Goal: Task Accomplishment & Management: Manage account settings

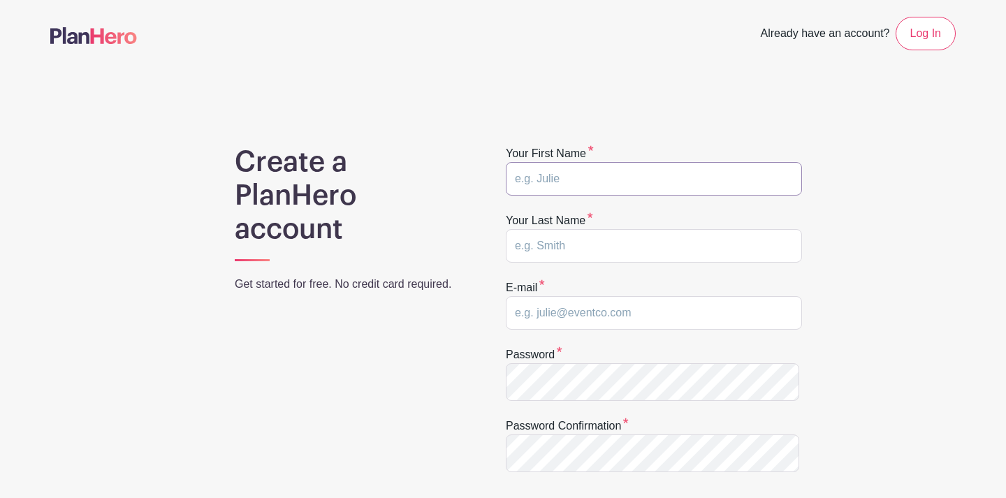
click at [623, 196] on input "text" at bounding box center [654, 179] width 296 height 34
type input "Oliver"
type input "Offutt"
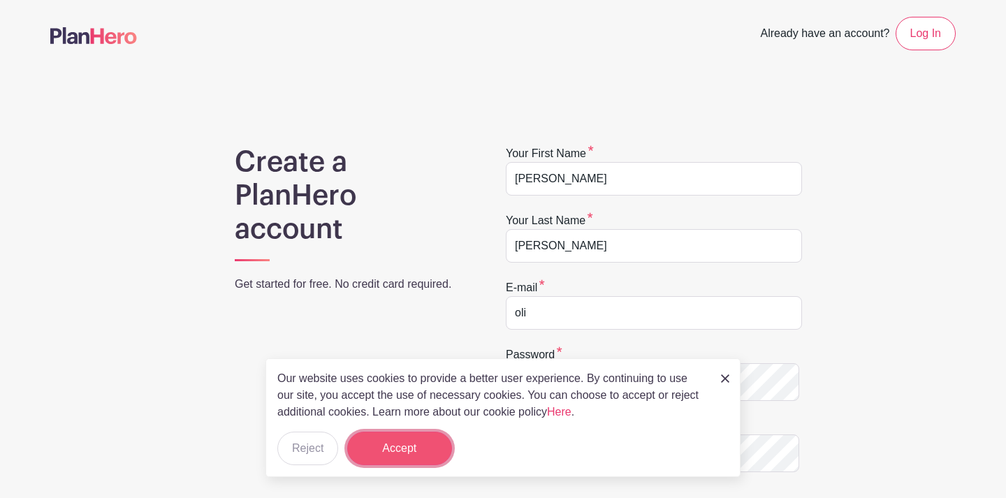
click at [406, 447] on button "Accept" at bounding box center [399, 449] width 105 height 34
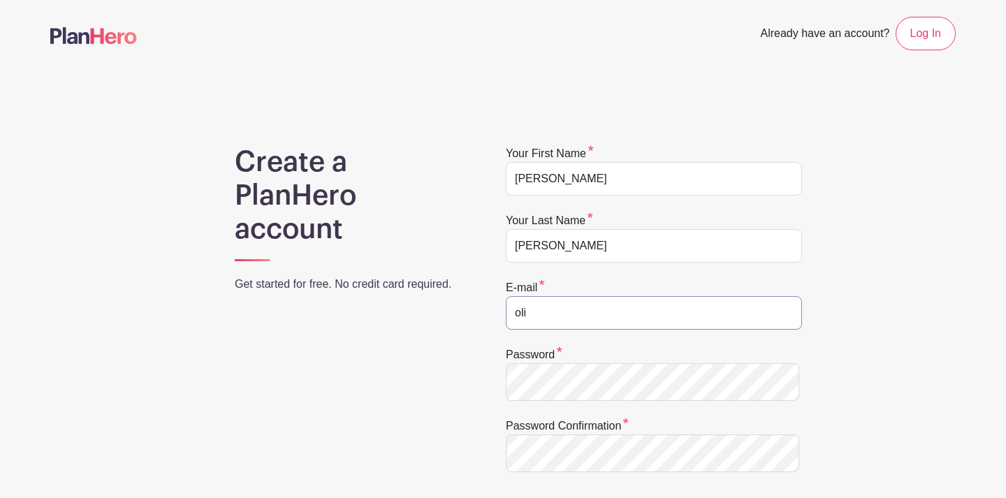
click at [576, 330] on input "oli" at bounding box center [654, 313] width 296 height 34
type input "office@restoreodessa.com"
click at [897, 412] on div "Create a PlanHero account Get started for free. No credit card required. Your f…" at bounding box center [502, 447] width 905 height 604
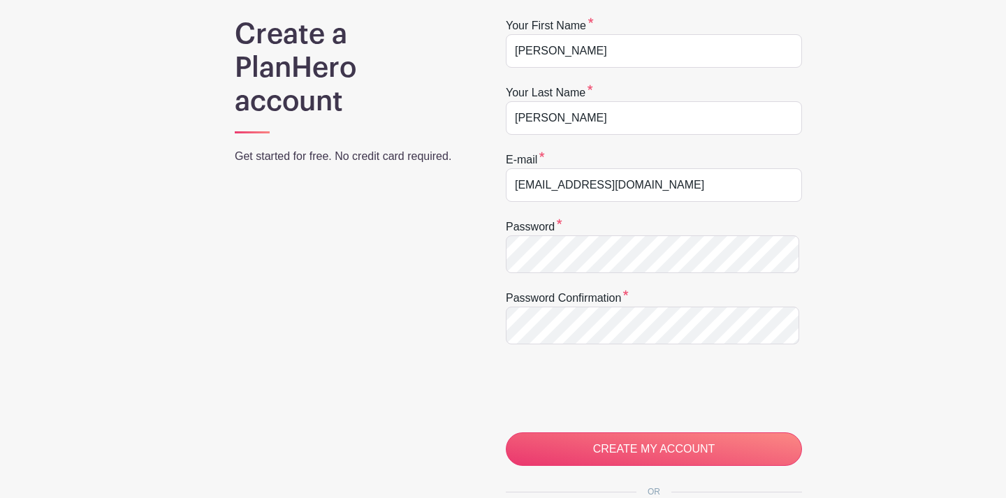
scroll to position [142, 0]
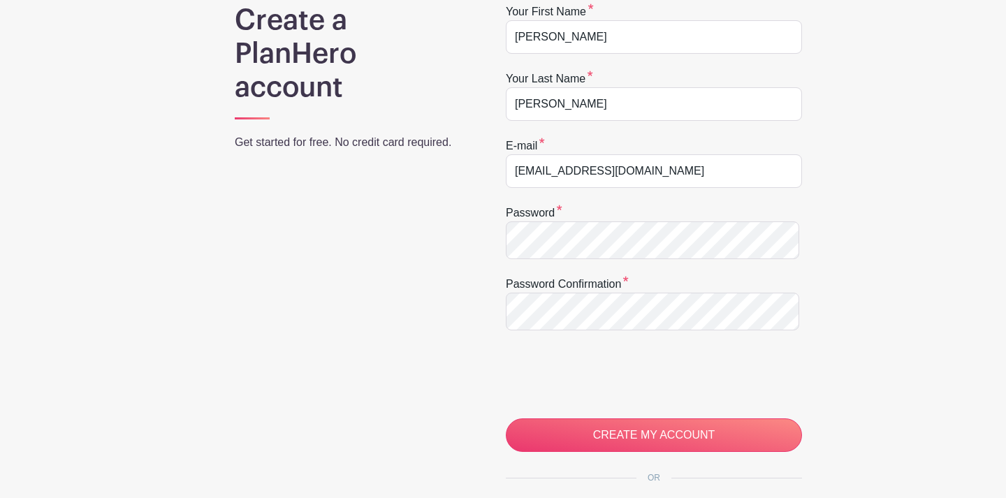
click at [945, 318] on div "Create a PlanHero account Get started for free. No credit card required. Your f…" at bounding box center [502, 305] width 905 height 604
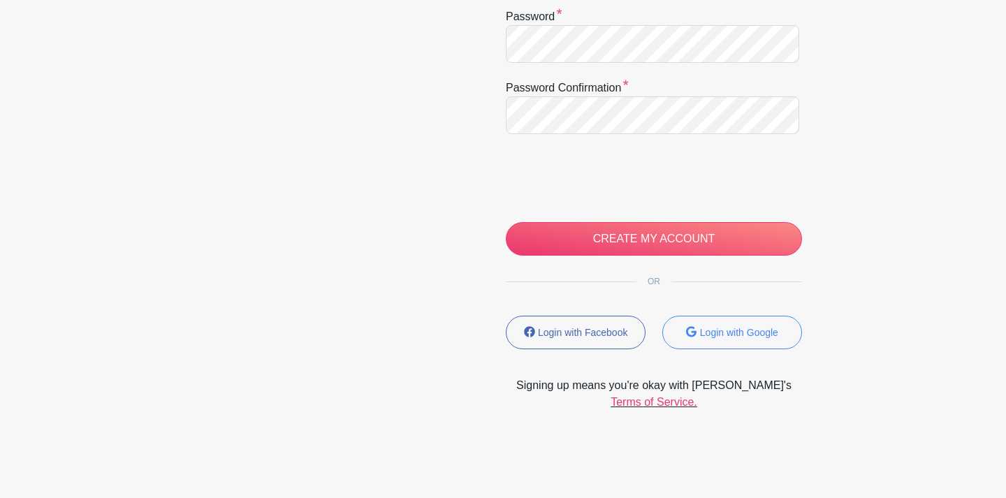
scroll to position [376, 0]
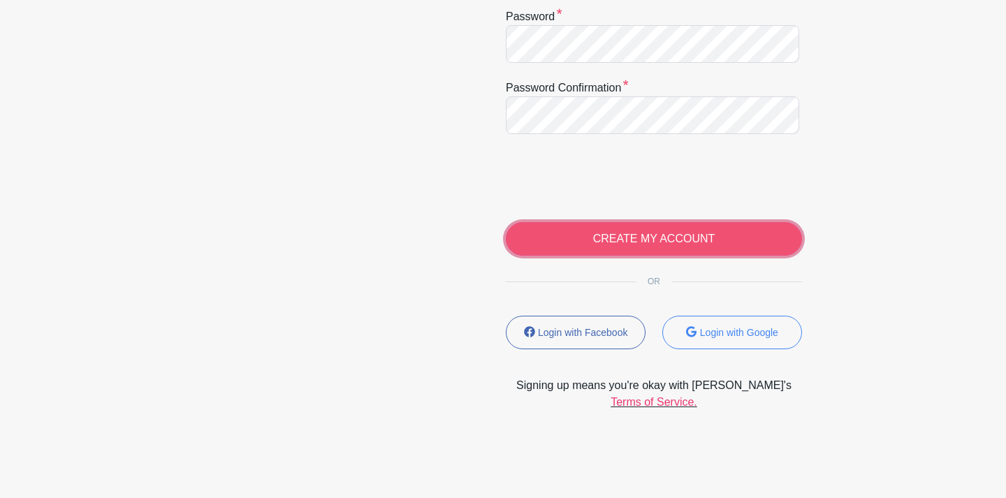
click at [670, 256] on input "CREATE MY ACCOUNT" at bounding box center [654, 239] width 296 height 34
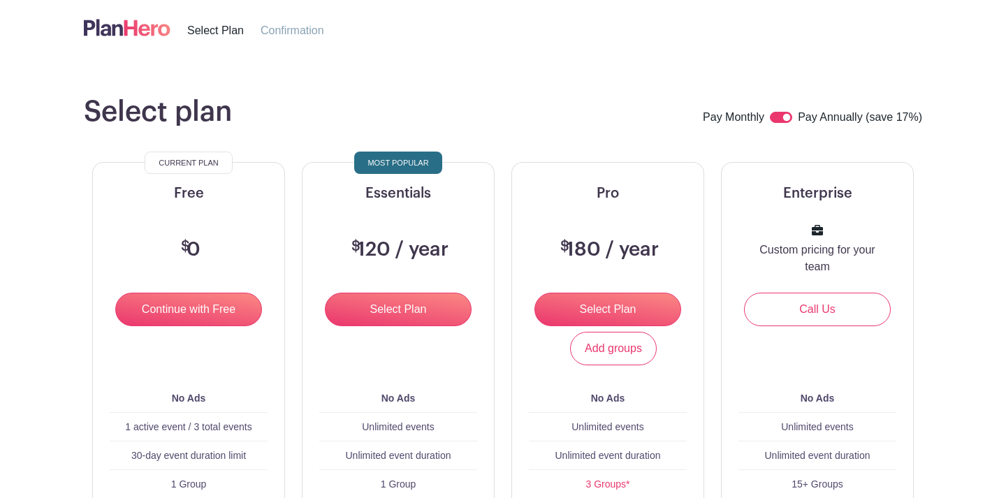
scroll to position [48, 0]
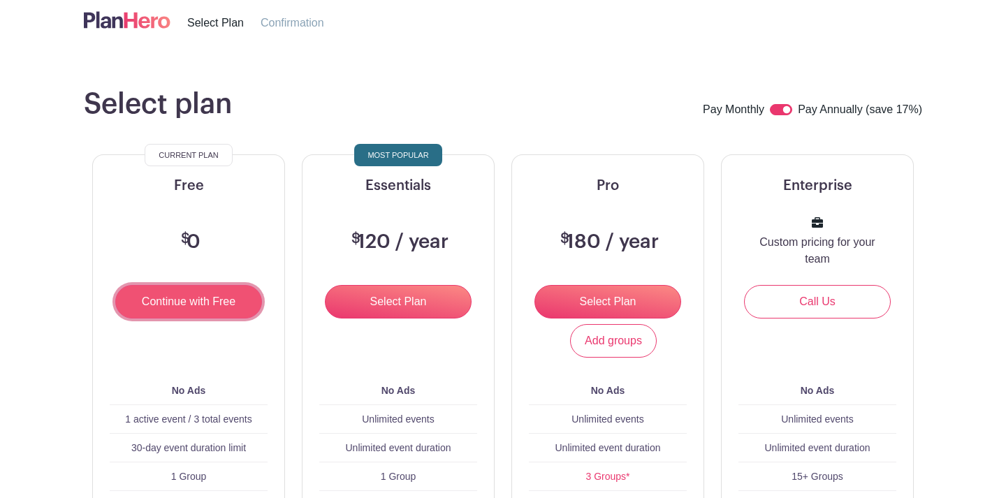
click at [194, 319] on input "Continue with Free" at bounding box center [188, 302] width 147 height 34
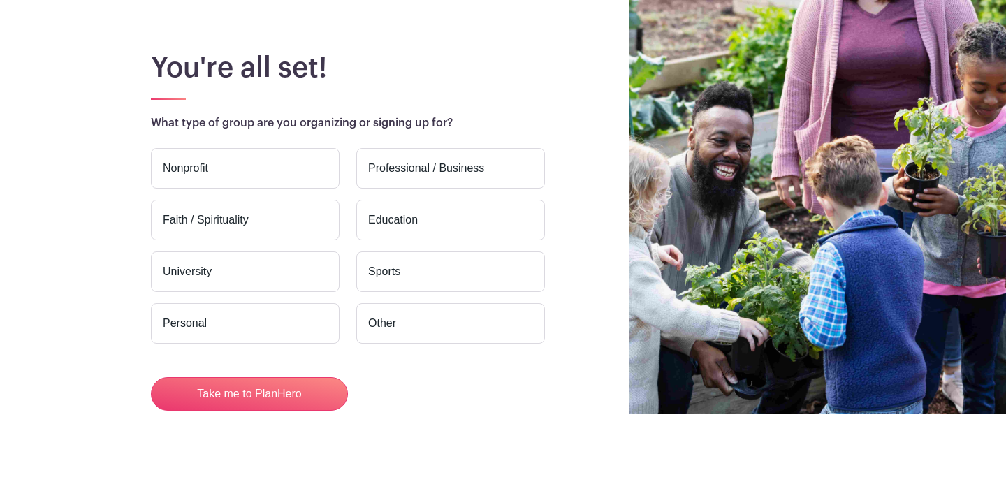
scroll to position [140, 0]
click at [245, 231] on label "Faith / Spirituality" at bounding box center [245, 220] width 189 height 41
click at [0, 0] on input "Faith / Spirituality" at bounding box center [0, 0] width 0 height 0
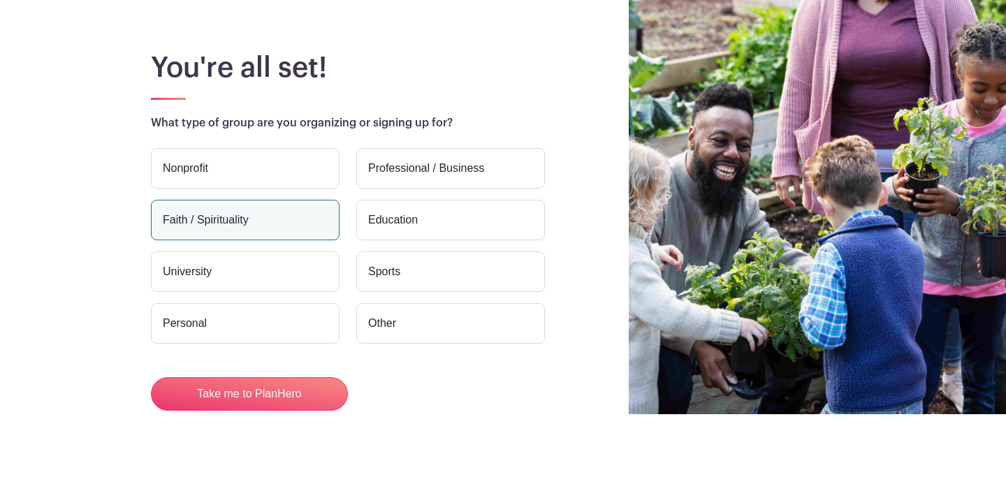
click at [205, 148] on label "Nonprofit" at bounding box center [245, 168] width 189 height 41
click at [0, 0] on input "Nonprofit" at bounding box center [0, 0] width 0 height 0
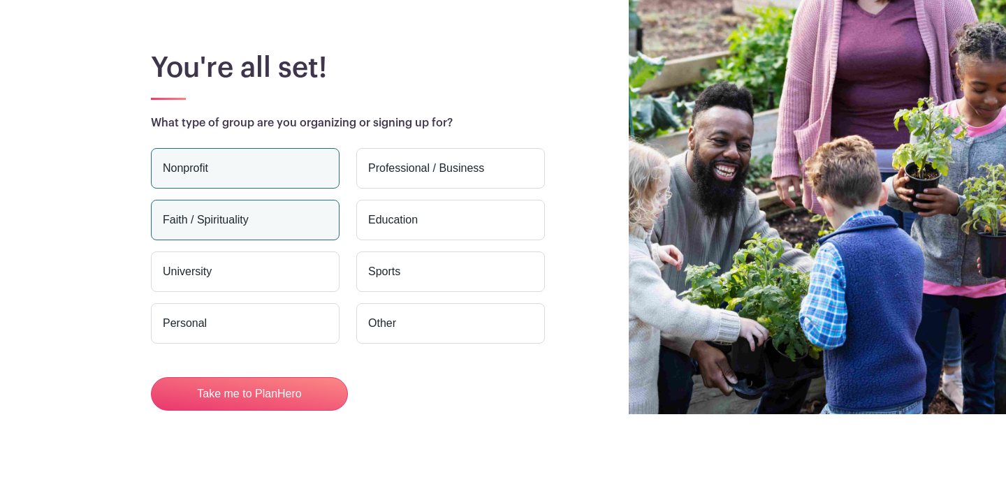
scroll to position [191, 0]
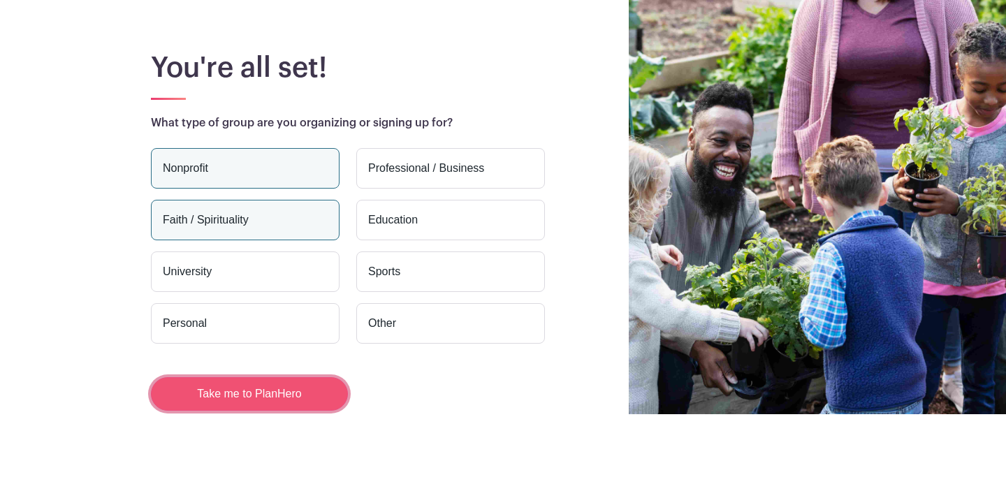
click at [294, 399] on button "Take me to PlanHero" at bounding box center [249, 394] width 197 height 34
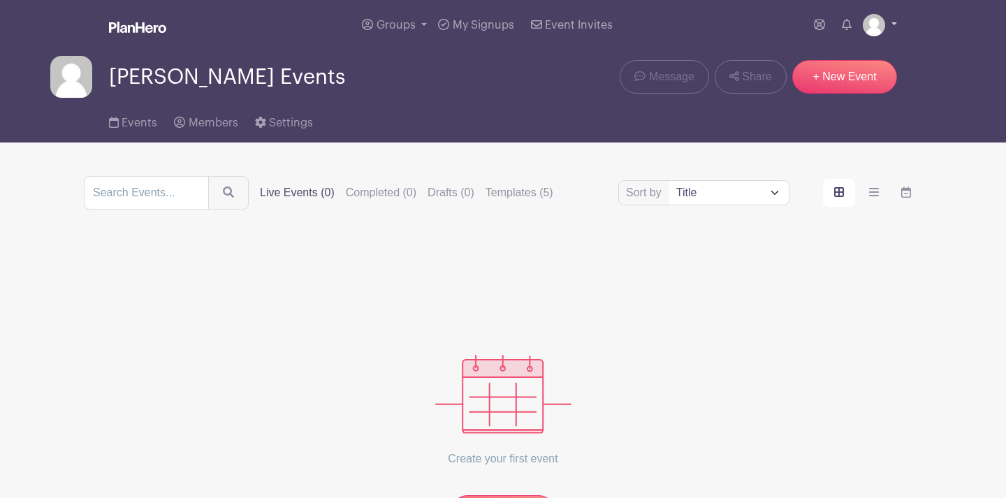
click at [894, 30] on link at bounding box center [880, 25] width 34 height 22
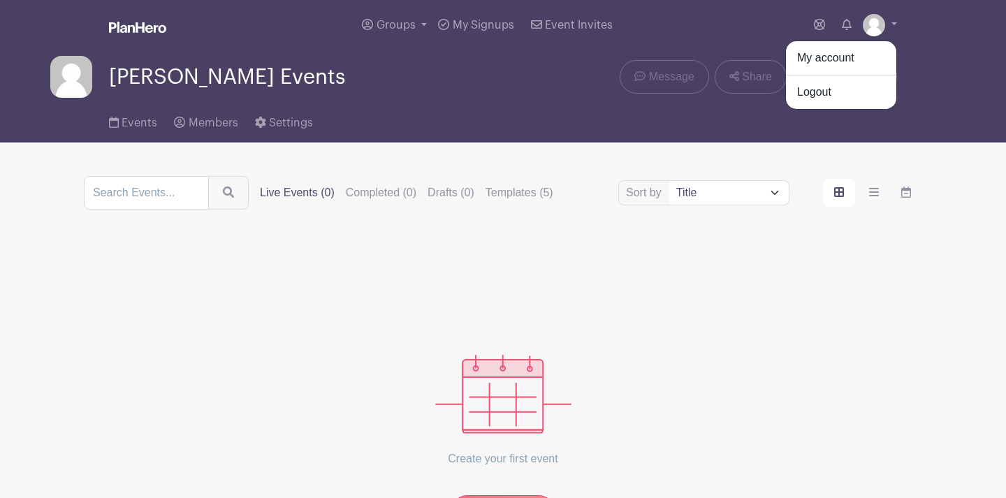
click at [913, 358] on turbo-frame "Sort by Title Recently modified Newest Upcoming dates Live Events (0) Completed…" at bounding box center [502, 352] width 905 height 353
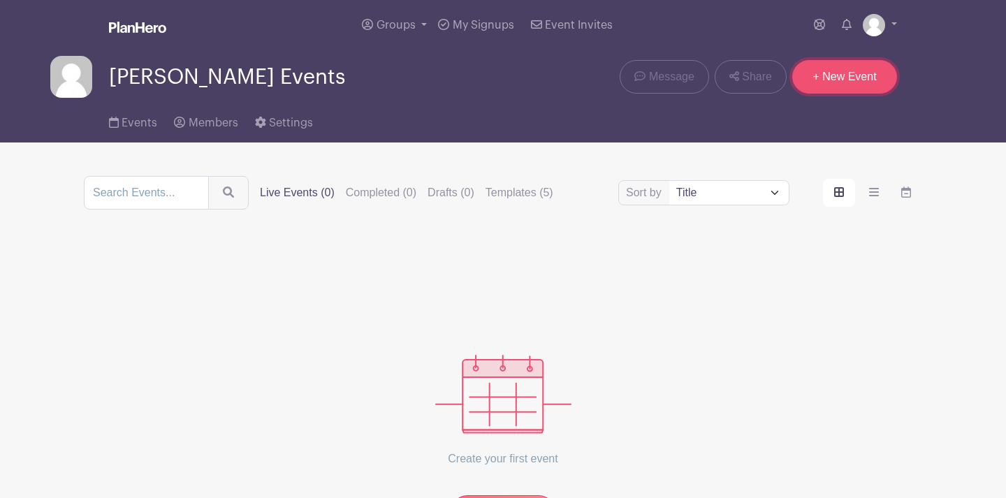
click at [833, 94] on link "+ New Event" at bounding box center [844, 77] width 105 height 34
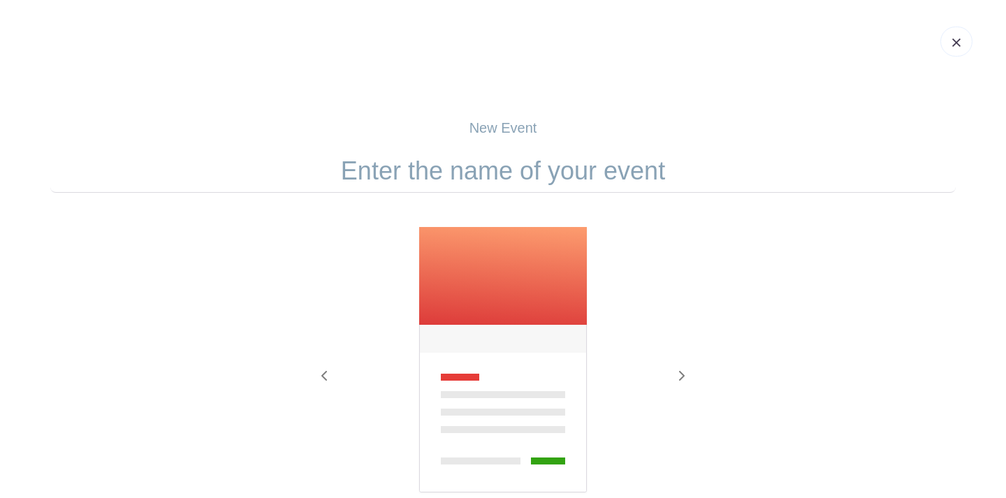
click at [618, 193] on input "text" at bounding box center [502, 170] width 905 height 43
type input "T"
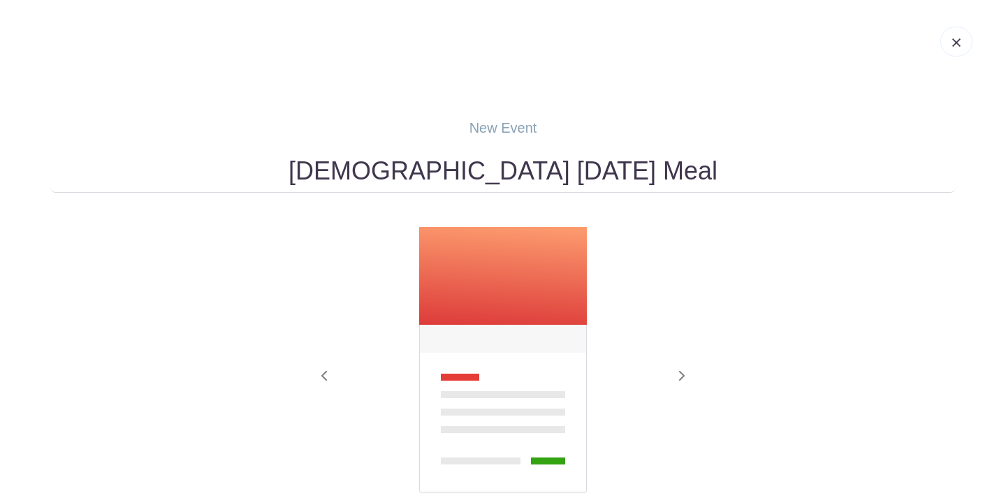
type input "All-Church Thanksgiving Meal"
click at [762, 231] on form "All-Church Thanksgiving Meal Previous Next" at bounding box center [502, 379] width 905 height 461
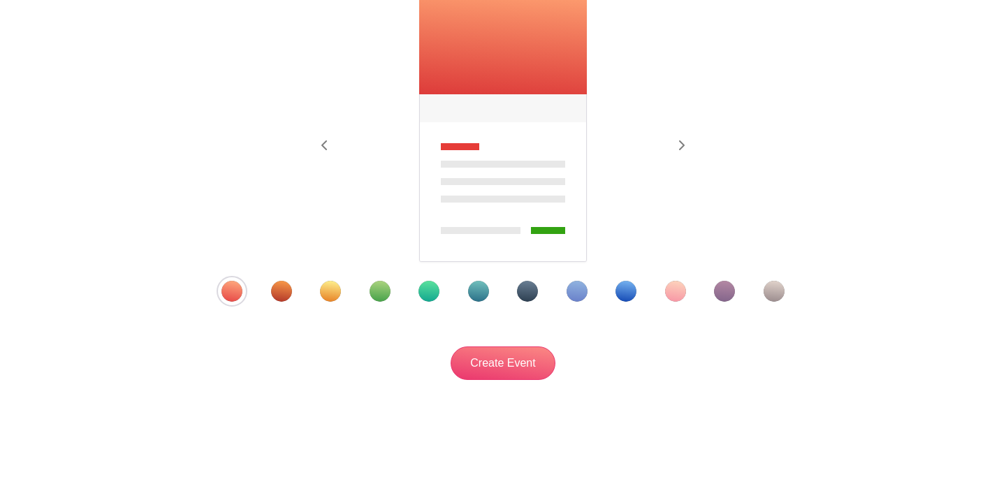
scroll to position [247, 0]
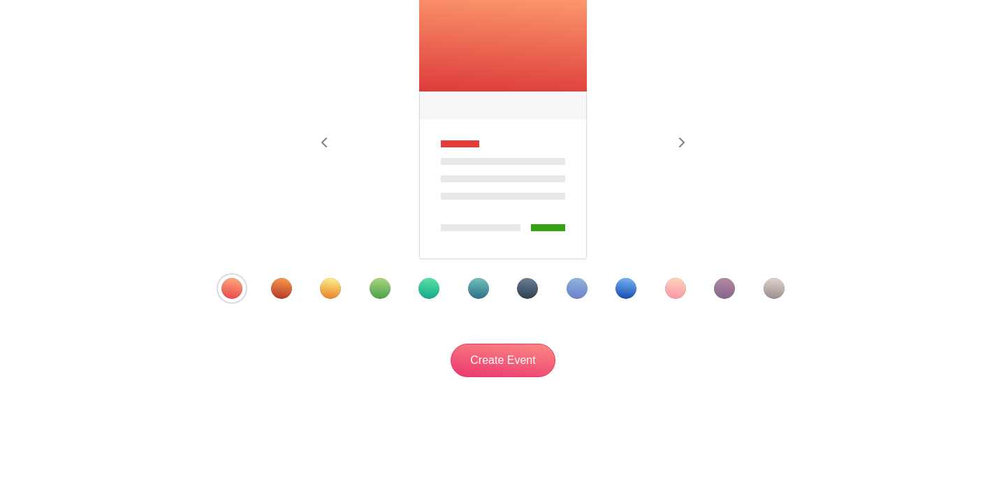
click at [288, 299] on div "Template 2" at bounding box center [281, 288] width 21 height 21
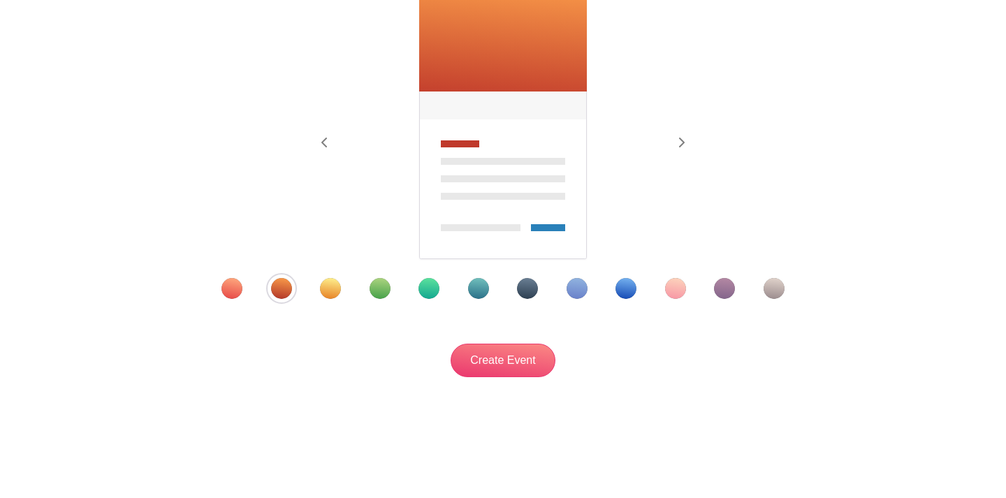
click at [242, 299] on div "Template 1" at bounding box center [231, 288] width 21 height 21
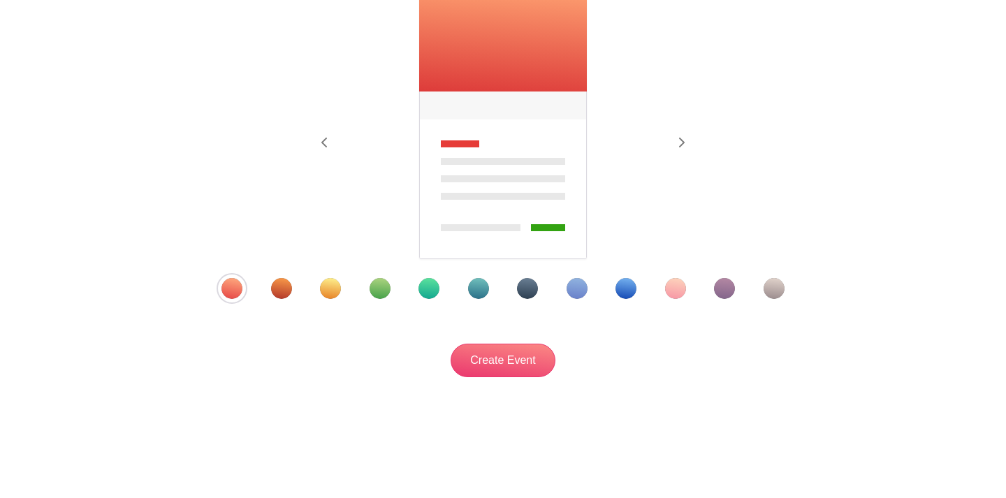
click at [287, 299] on div "Template 2" at bounding box center [281, 288] width 21 height 21
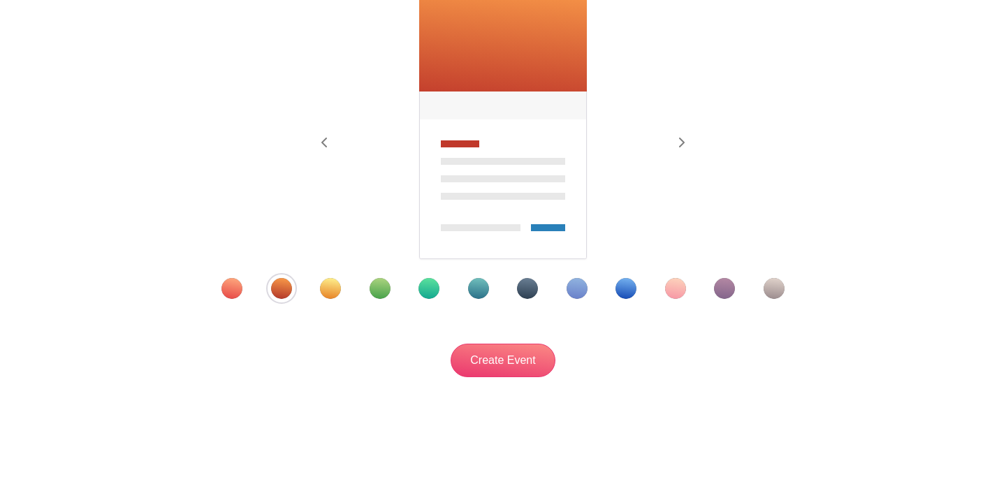
scroll to position [279, 0]
click at [498, 371] on input "Create Event" at bounding box center [503, 361] width 105 height 34
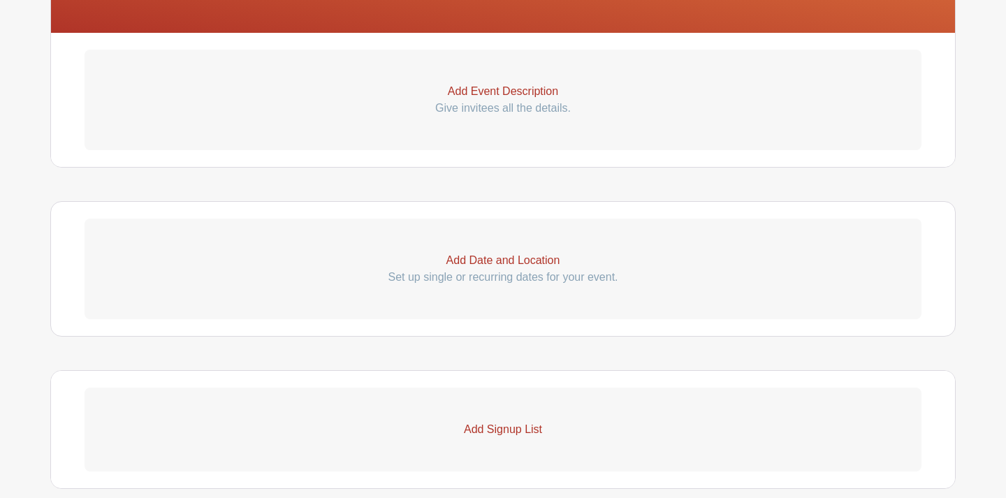
scroll to position [425, 0]
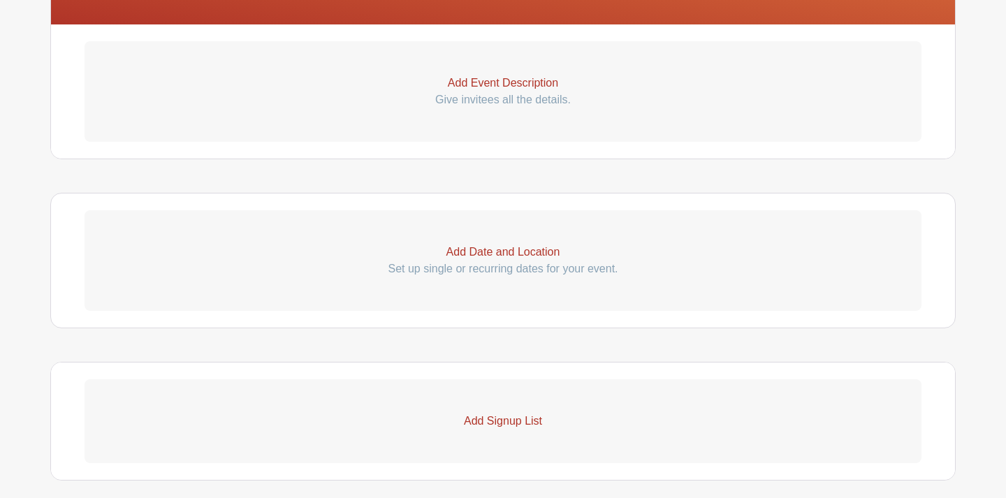
click at [530, 92] on p "Add Event Description" at bounding box center [503, 83] width 837 height 17
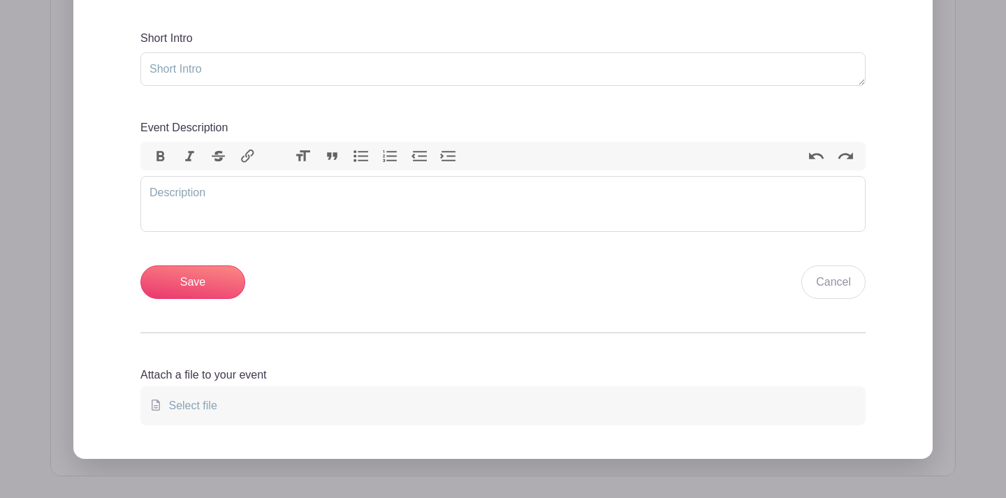
scroll to position [525, 0]
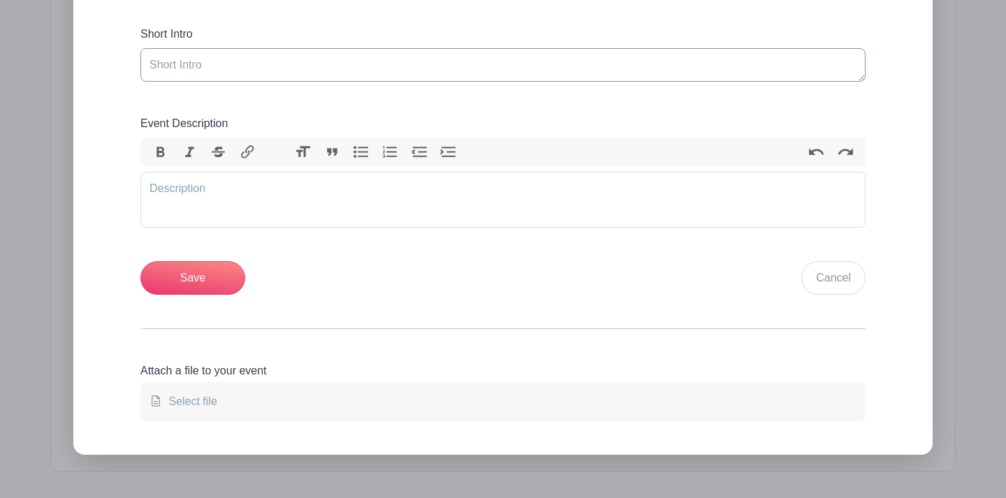
click at [419, 82] on textarea "Short Intro" at bounding box center [502, 65] width 725 height 34
type textarea "L"
type textarea "Let's Share A Meal!"
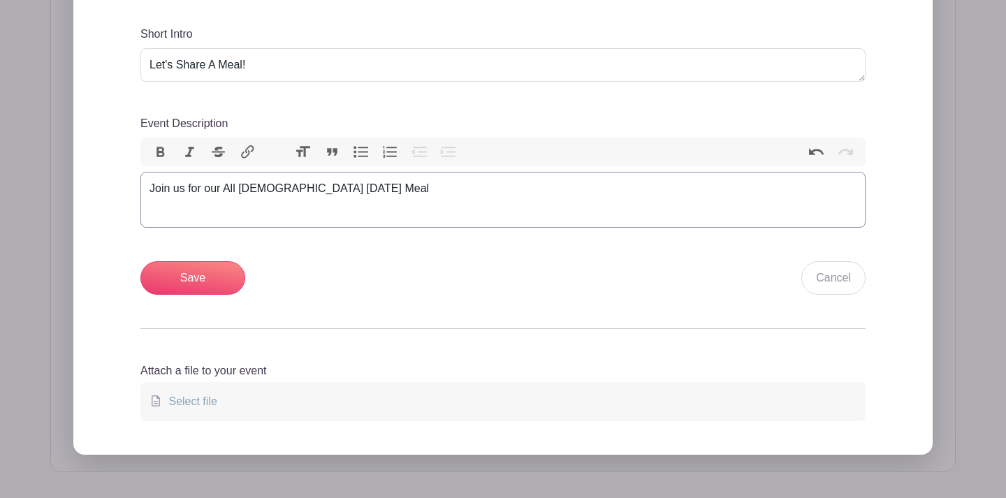
type trix-editor "<div>Join us for our All Church Thanksgiving Meal!&nbsp;</div>"
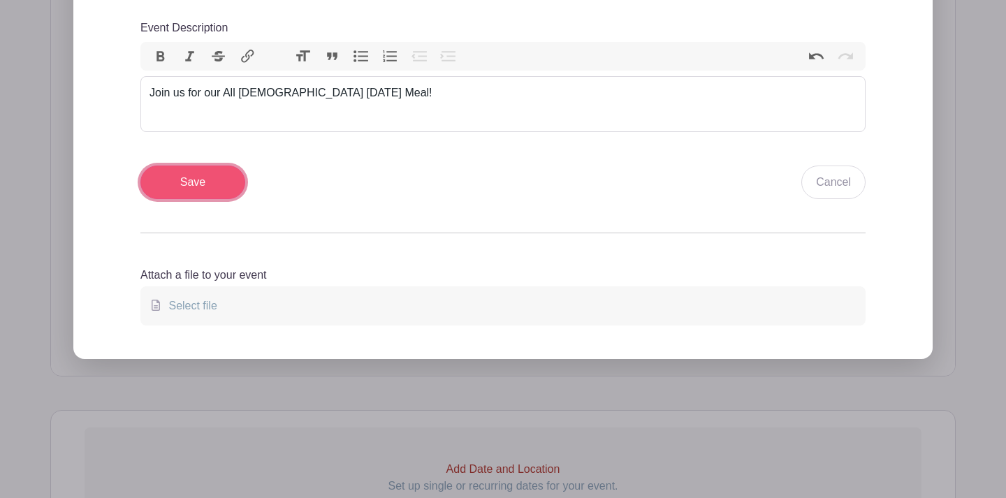
click at [224, 199] on input "Save" at bounding box center [192, 183] width 105 height 34
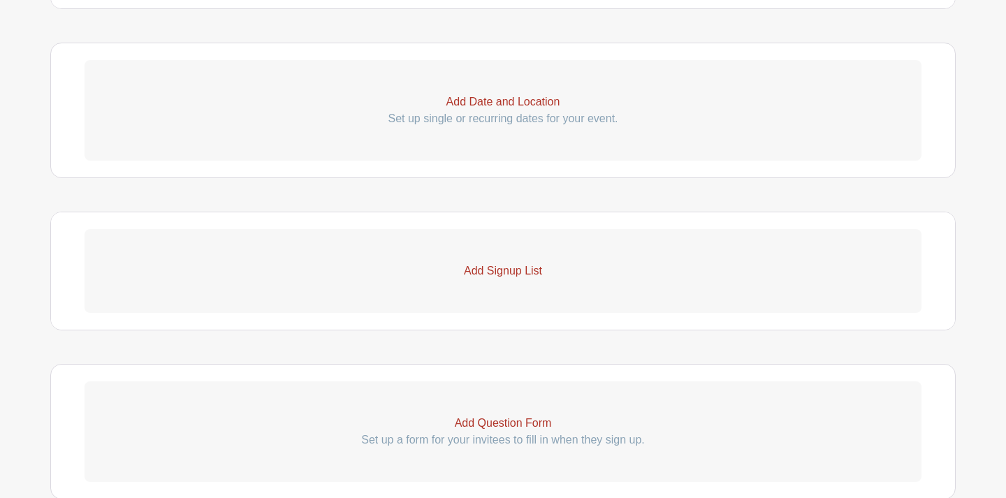
scroll to position [768, 0]
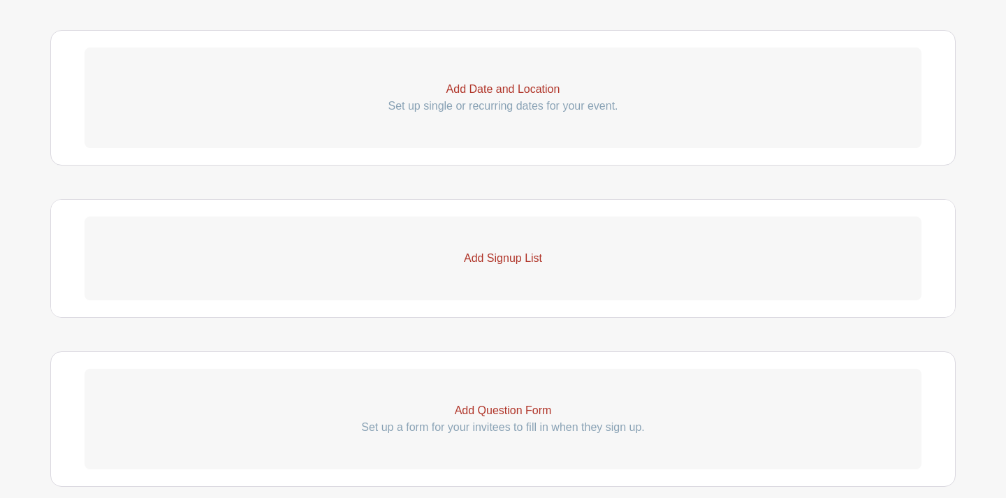
click at [481, 98] on p "Add Date and Location" at bounding box center [503, 89] width 837 height 17
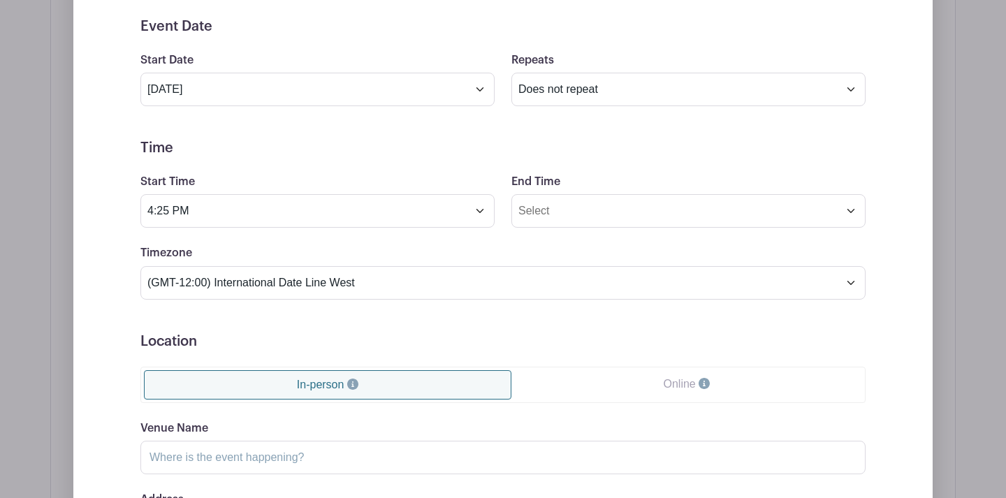
scroll to position [909, 0]
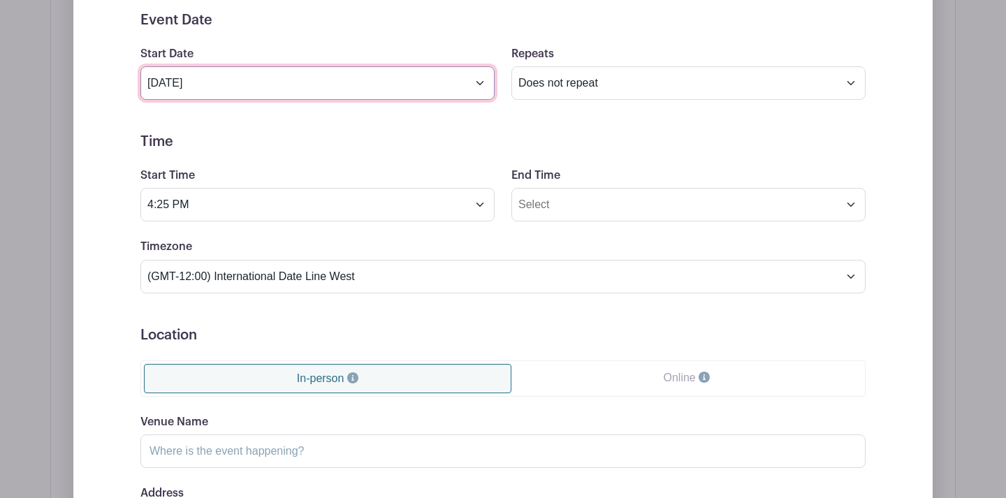
click at [425, 100] on input "Oct 14 2025" at bounding box center [317, 83] width 354 height 34
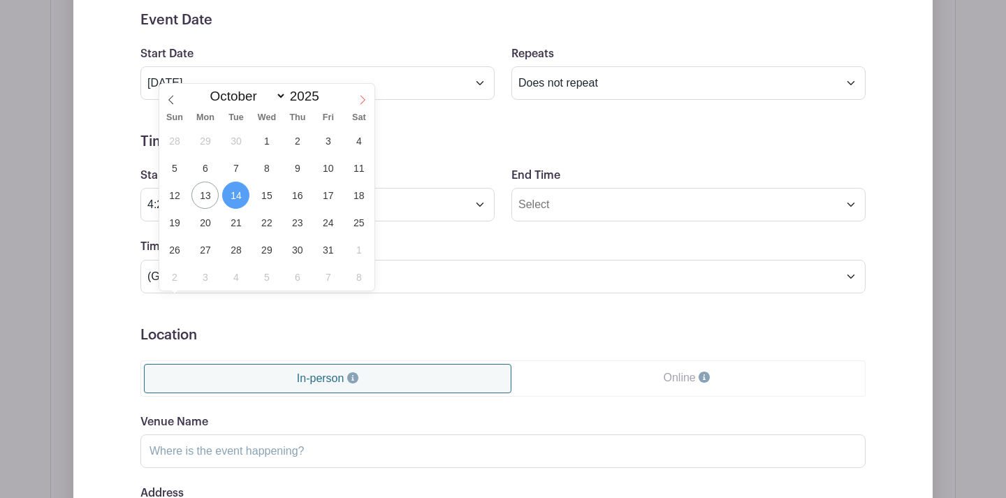
click at [362, 102] on icon at bounding box center [363, 100] width 10 height 10
select select "10"
click at [178, 226] on span "16" at bounding box center [174, 222] width 27 height 27
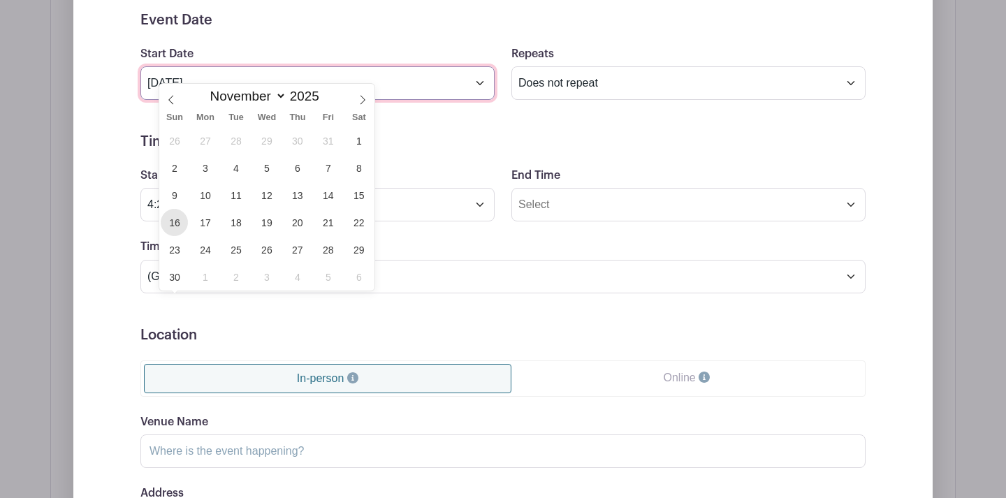
type input "Nov 16 2025"
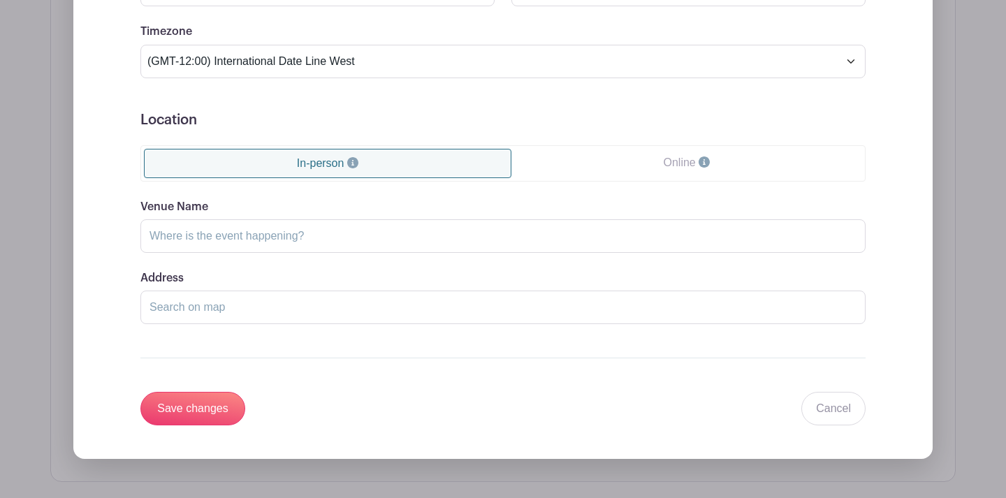
scroll to position [1125, 0]
click at [187, 344] on icon at bounding box center [184, 338] width 8 height 11
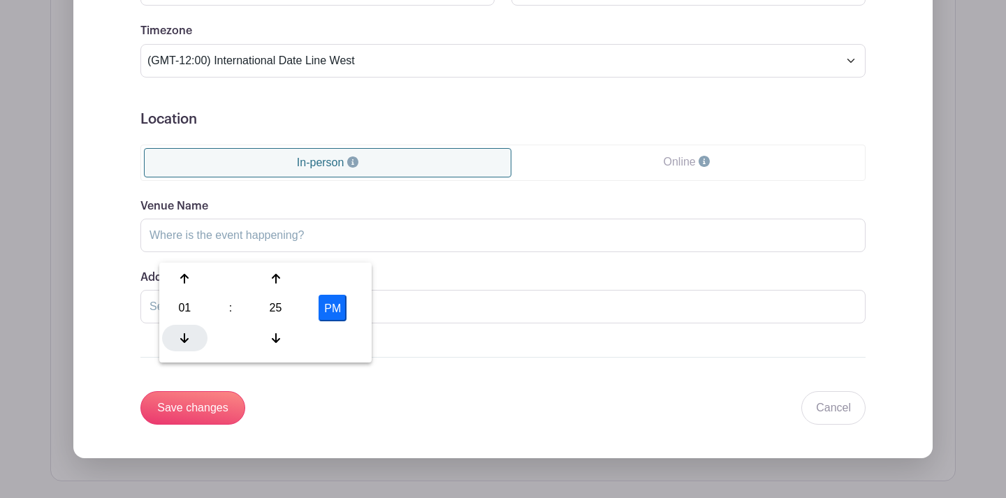
click at [187, 344] on icon at bounding box center [184, 338] width 8 height 11
click at [298, 292] on div at bounding box center [275, 278] width 45 height 27
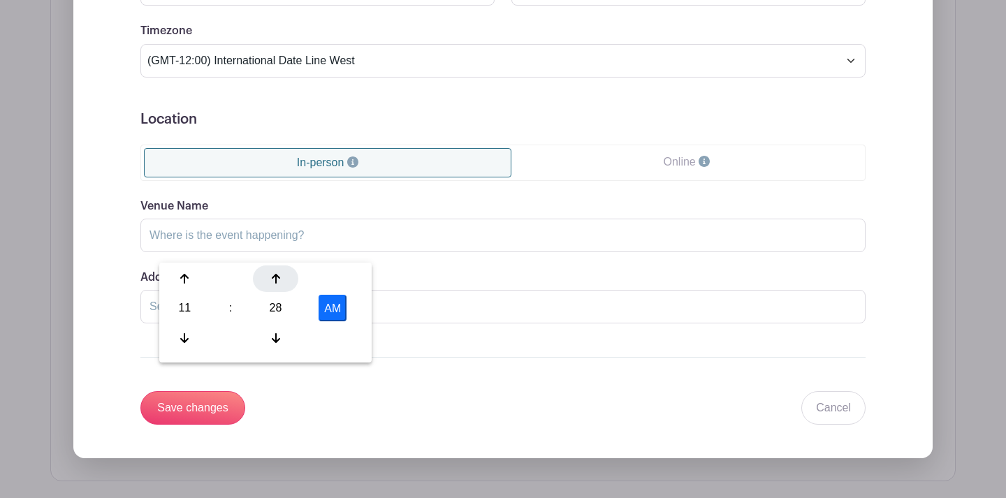
click at [298, 292] on div at bounding box center [275, 278] width 45 height 27
type input "11:30 AM"
click at [540, 77] on div "Timezone (GMT-12:00) International Date Line West (GMT-11:00) American Samoa (G…" at bounding box center [503, 49] width 742 height 54
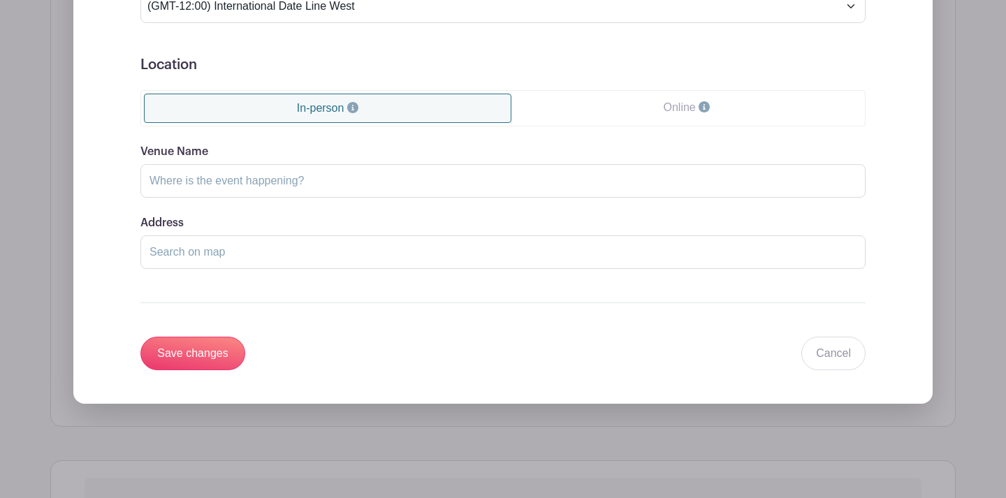
scroll to position [1188, 0]
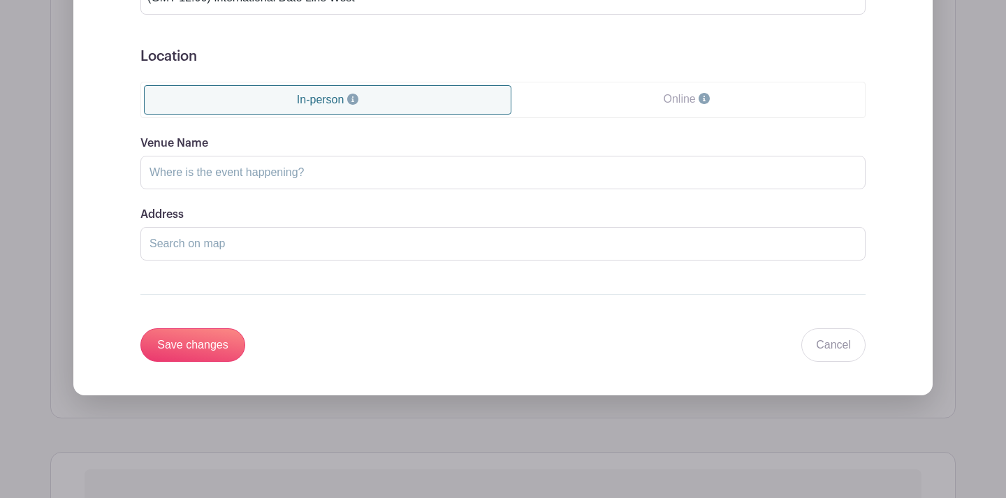
click at [543, 280] on icon at bounding box center [538, 275] width 8 height 10
click at [543, 219] on icon at bounding box center [538, 215] width 8 height 11
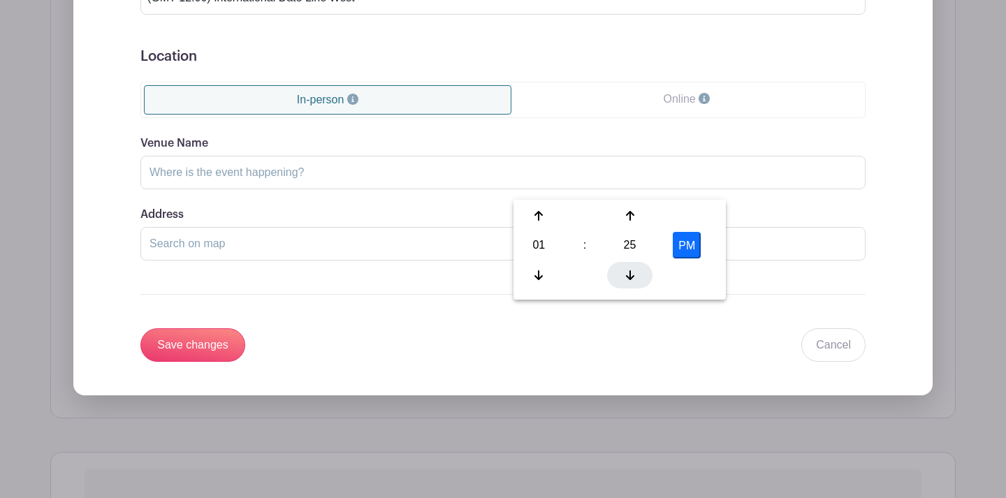
click at [634, 281] on icon at bounding box center [630, 275] width 8 height 11
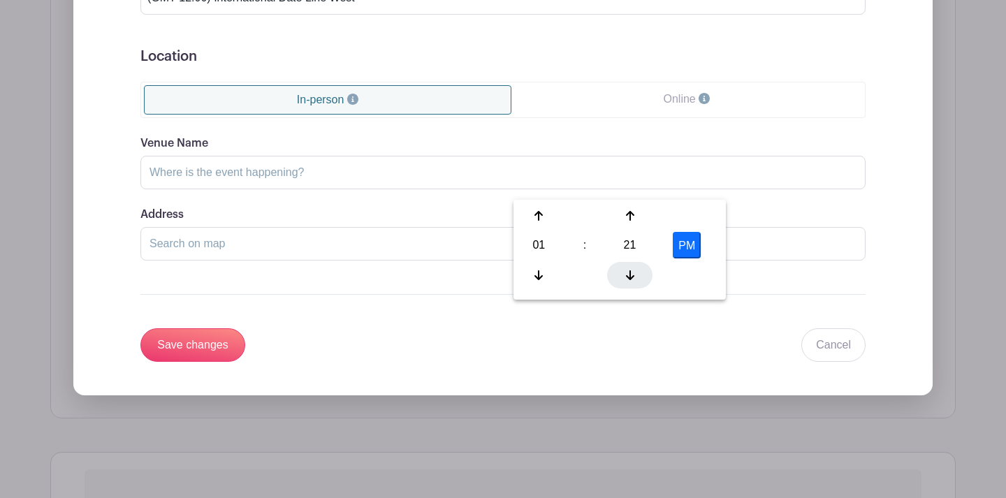
click at [634, 281] on icon at bounding box center [630, 275] width 8 height 11
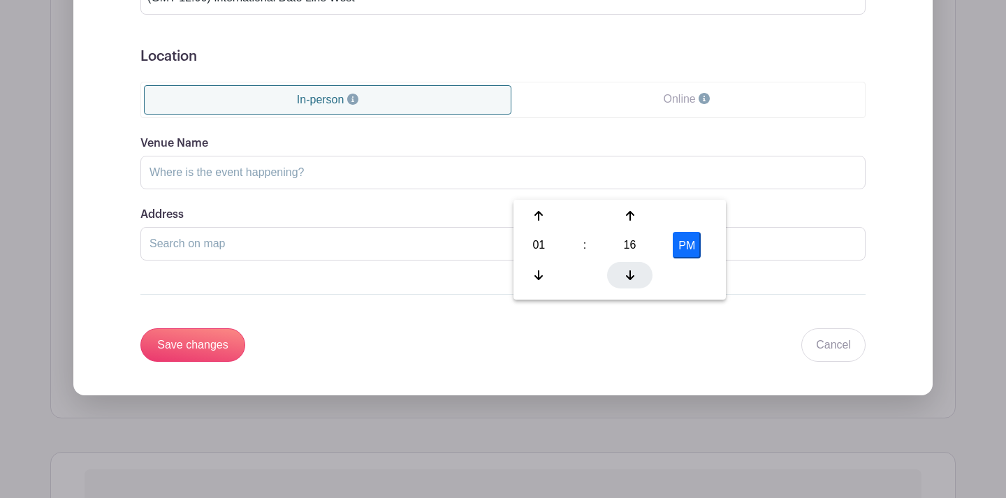
click at [634, 281] on icon at bounding box center [630, 275] width 8 height 11
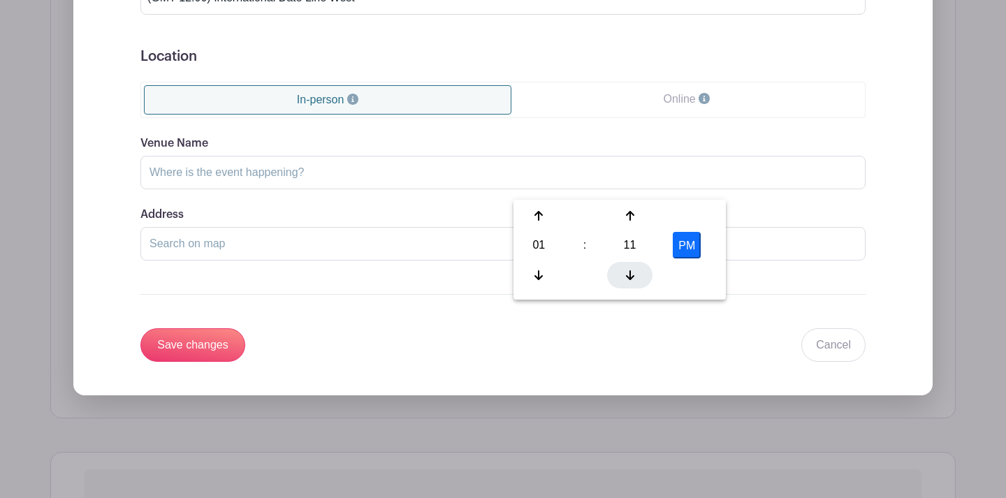
click at [634, 281] on icon at bounding box center [630, 275] width 8 height 11
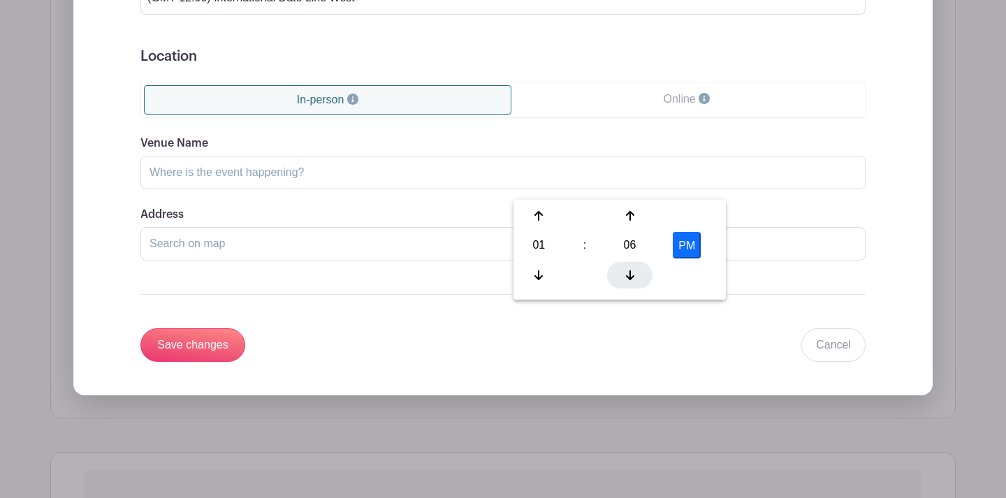
click at [634, 281] on icon at bounding box center [630, 275] width 8 height 11
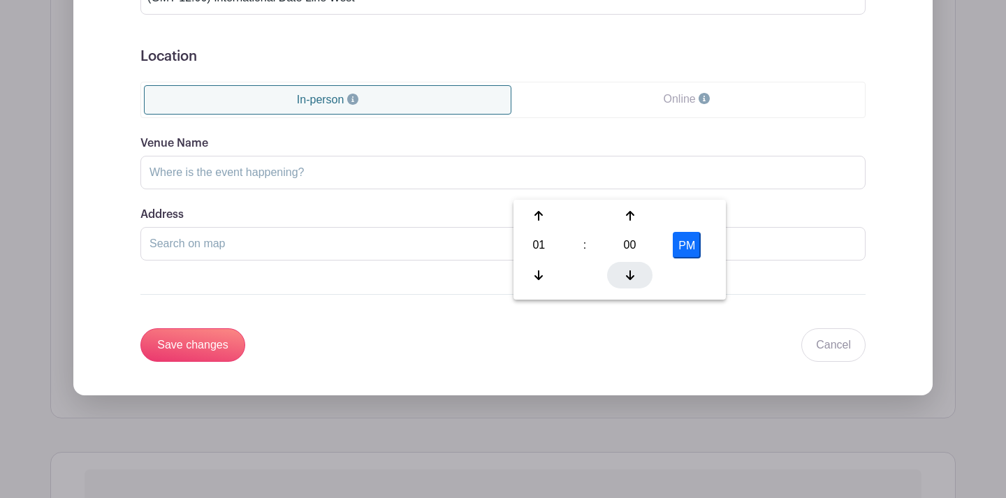
click at [634, 281] on icon at bounding box center [630, 275] width 8 height 11
click at [634, 221] on icon at bounding box center [630, 215] width 8 height 11
type input "1:00 PM"
click at [803, 305] on form "Event Date Start Date Nov 16 2025 Repeats Does not repeat Daily Weekly Monthly …" at bounding box center [502, 47] width 725 height 629
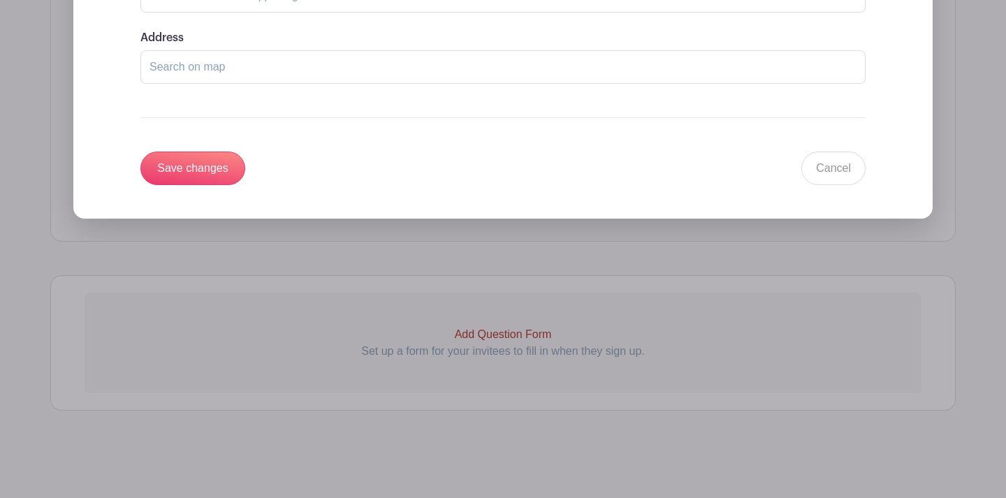
scroll to position [1528, 0]
click at [245, 185] on input "Save changes" at bounding box center [192, 169] width 105 height 34
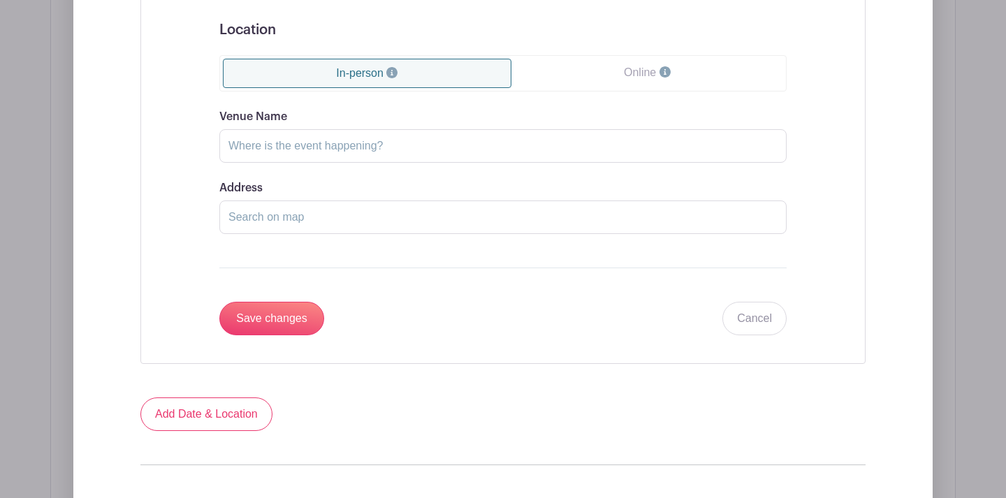
scroll to position [1130, 0]
select select "Central Time (US & Canada)"
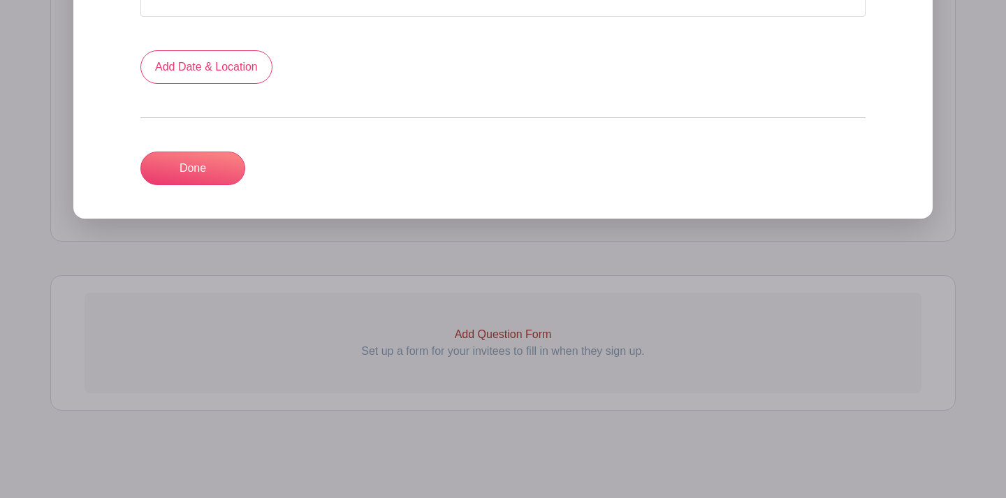
scroll to position [1793, 0]
click at [245, 185] on link "Done" at bounding box center [192, 169] width 105 height 34
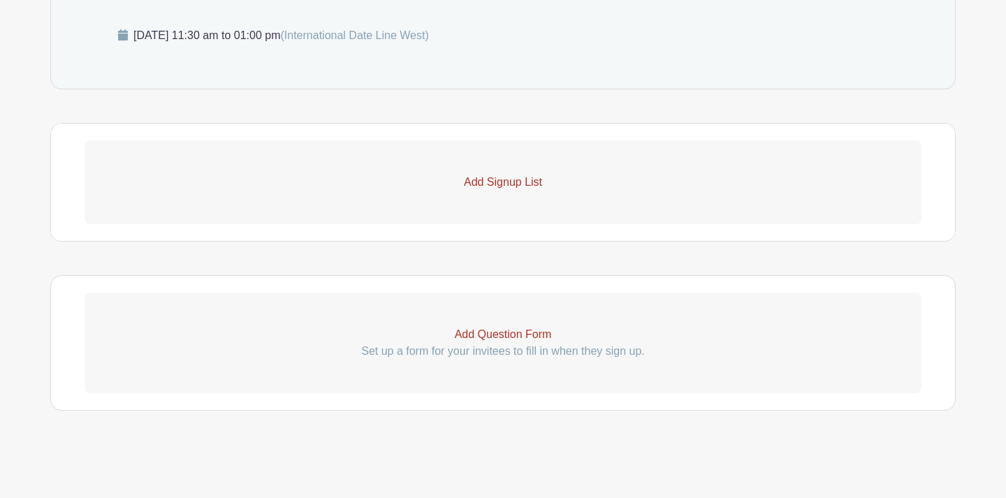
scroll to position [805, 0]
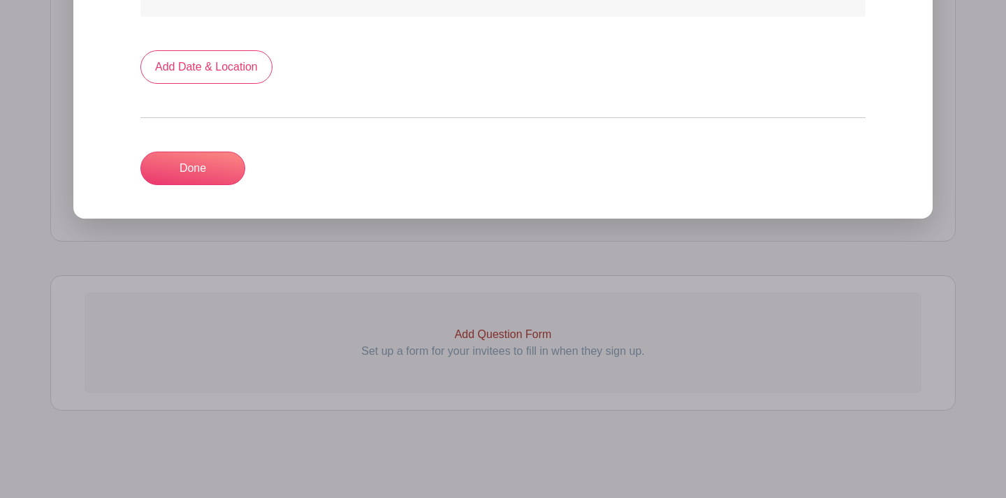
scroll to position [860, 0]
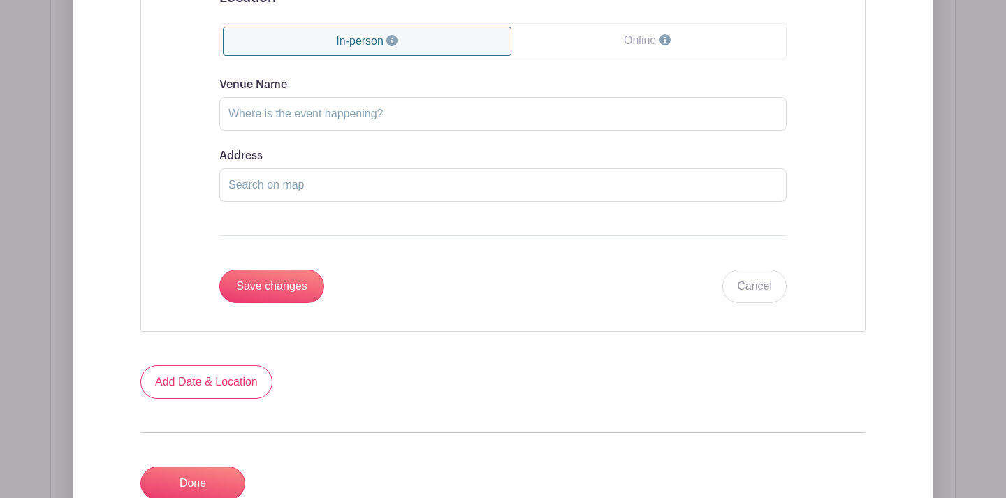
scroll to position [1130, 0]
select select "Central Time (US & Canada)"
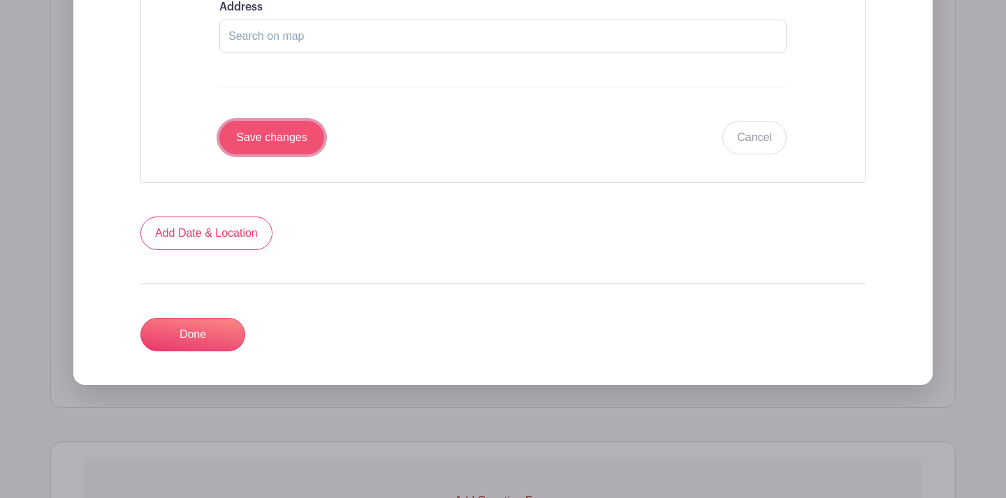
click at [315, 154] on input "Save changes" at bounding box center [271, 138] width 105 height 34
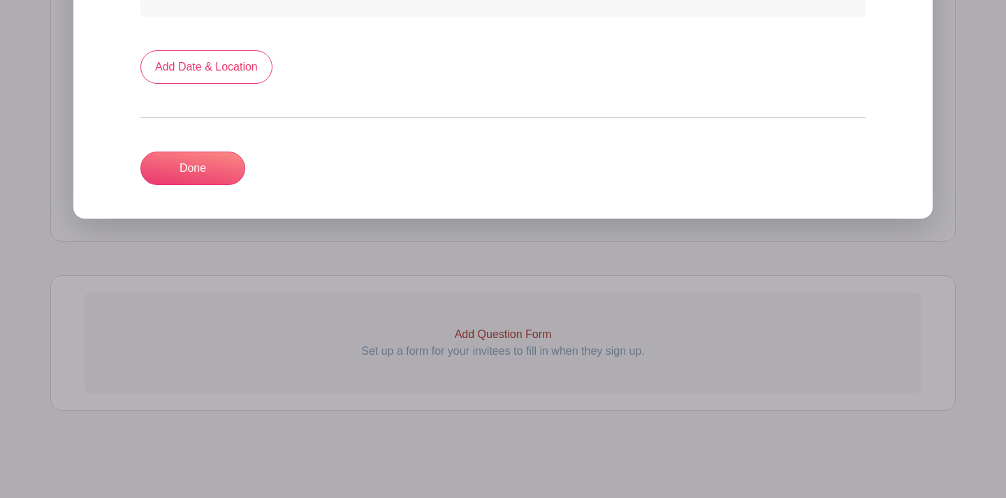
scroll to position [936, 0]
click at [199, 185] on link "Done" at bounding box center [192, 169] width 105 height 34
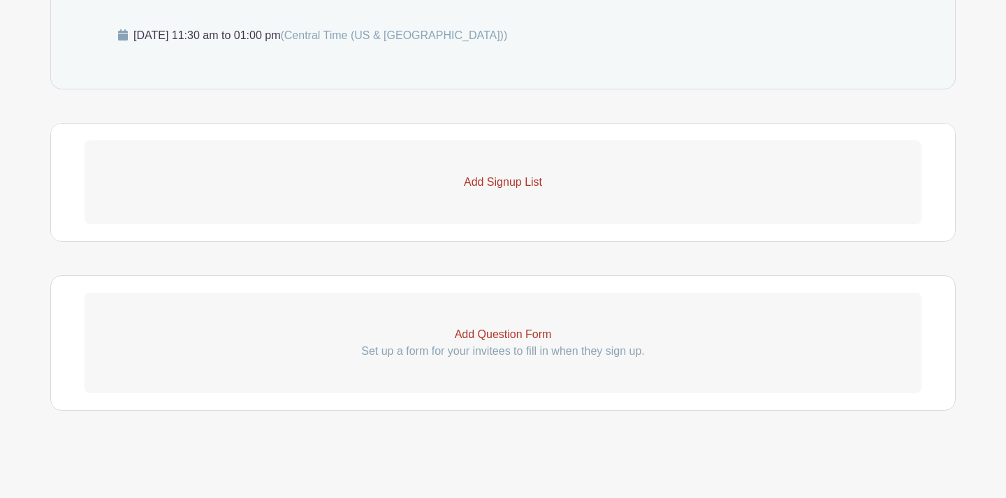
scroll to position [967, 0]
click at [520, 174] on p "Add Signup List" at bounding box center [503, 182] width 837 height 17
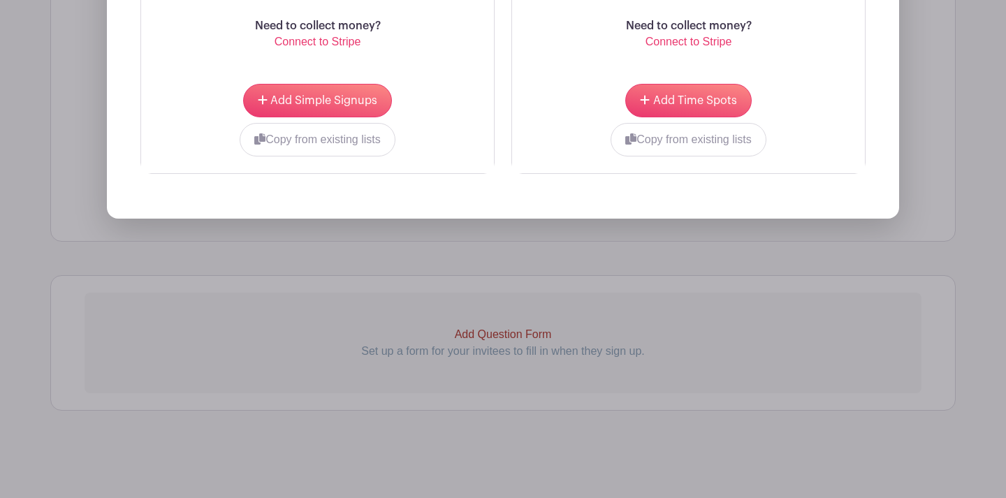
scroll to position [1236, 0]
click at [302, 106] on span "Add Simple Signups" at bounding box center [323, 100] width 107 height 11
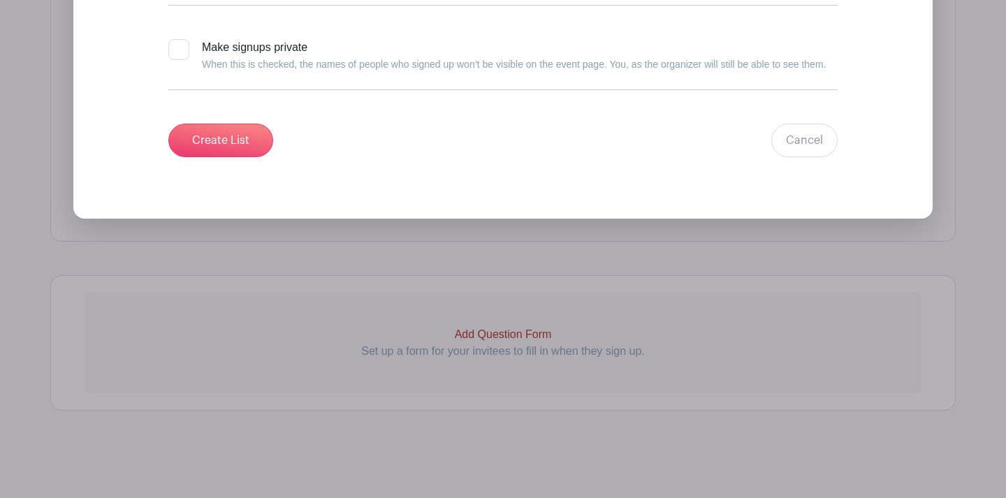
scroll to position [1410, 0]
type input "Stuffing"
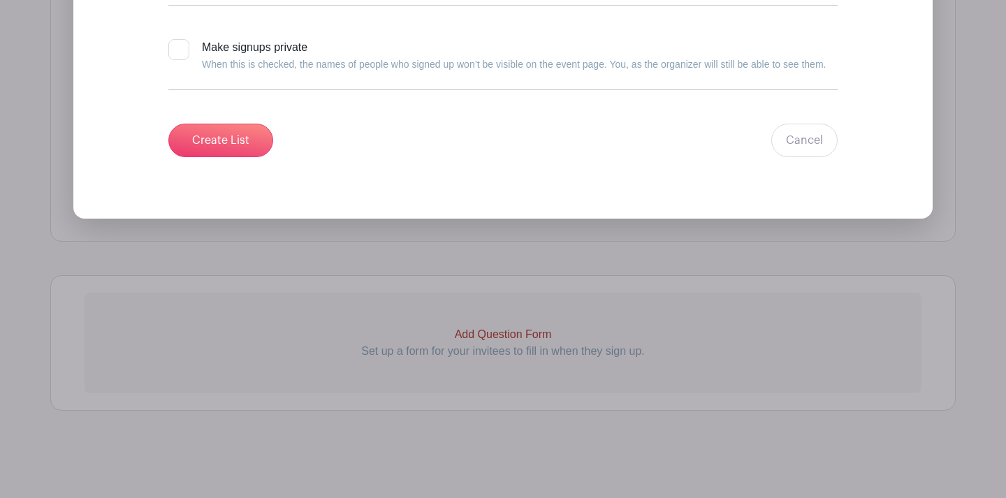
type input "1"
click at [221, 157] on input "Create List" at bounding box center [220, 141] width 105 height 34
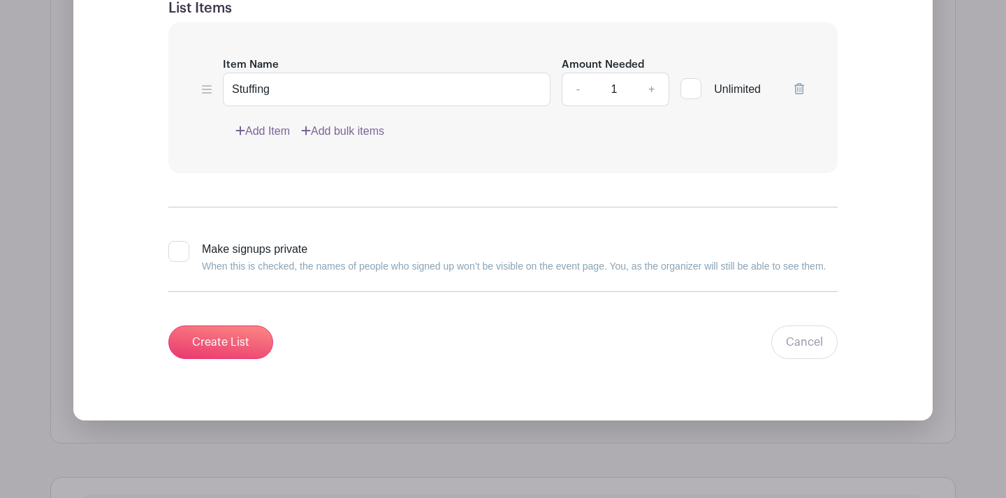
scroll to position [1223, 0]
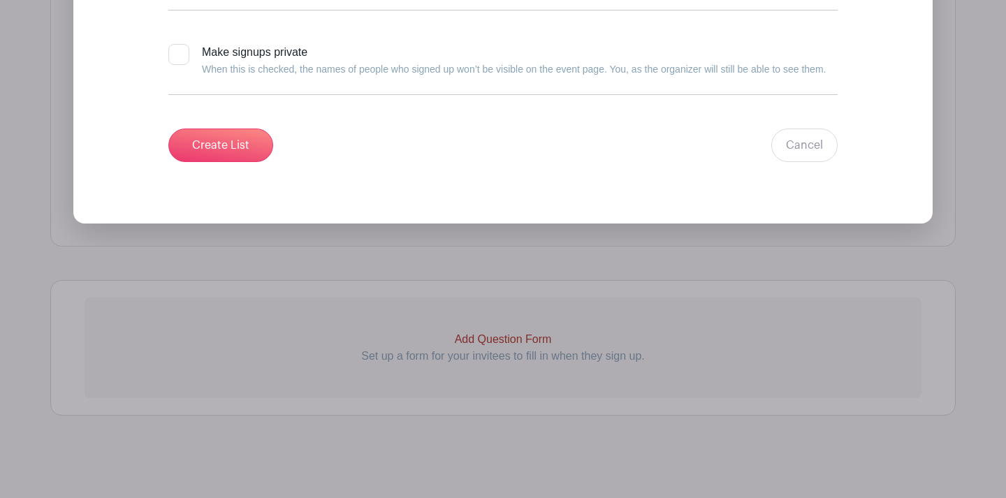
scroll to position [1625, 0]
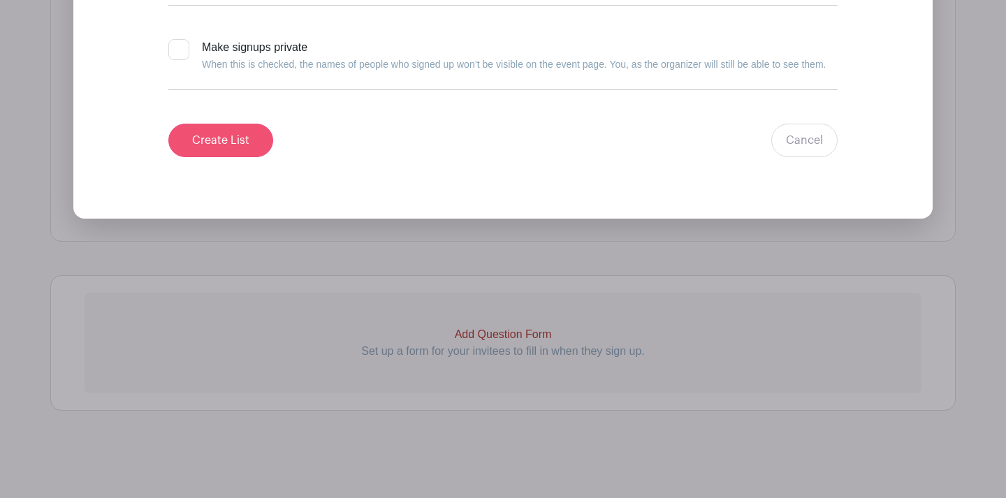
type input "Food Sign Up"
click at [256, 157] on input "Create List" at bounding box center [220, 141] width 105 height 34
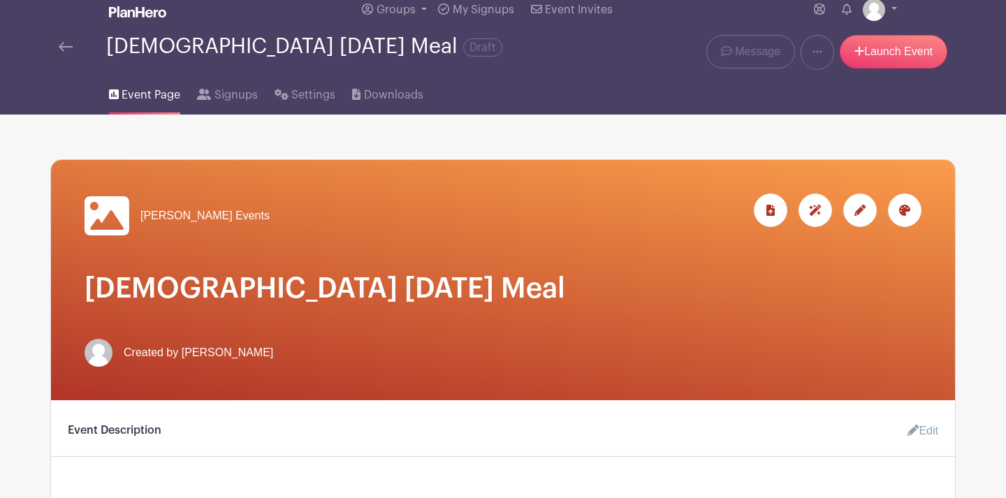
scroll to position [0, 0]
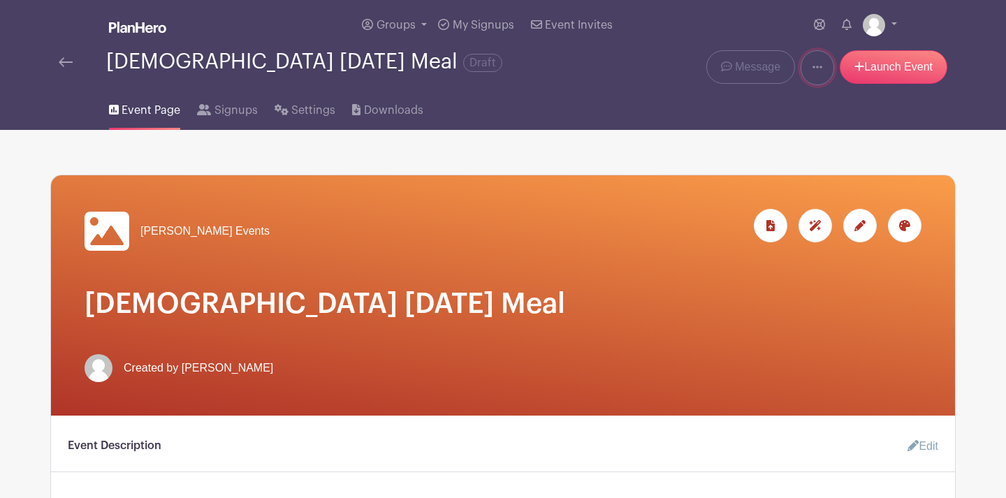
click at [812, 73] on icon at bounding box center [817, 66] width 10 height 11
click at [335, 119] on span "Settings" at bounding box center [313, 110] width 44 height 17
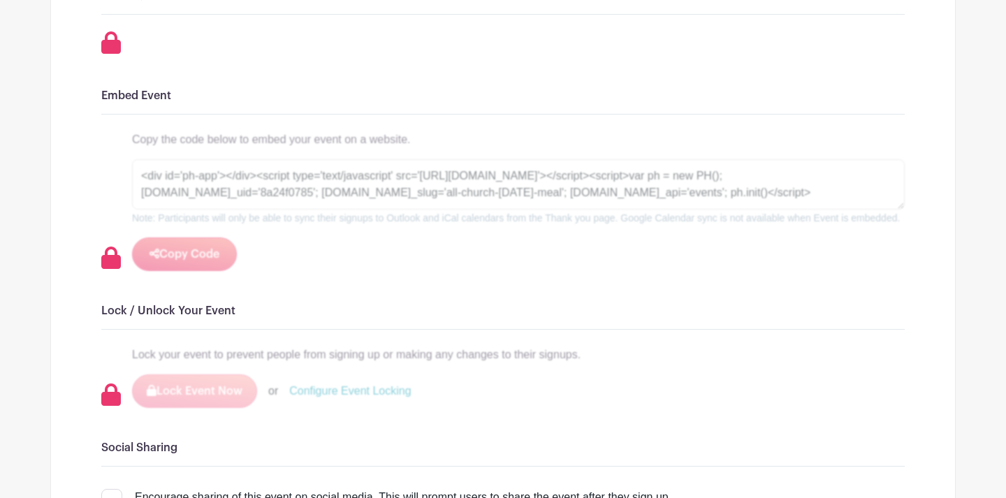
scroll to position [1215, 0]
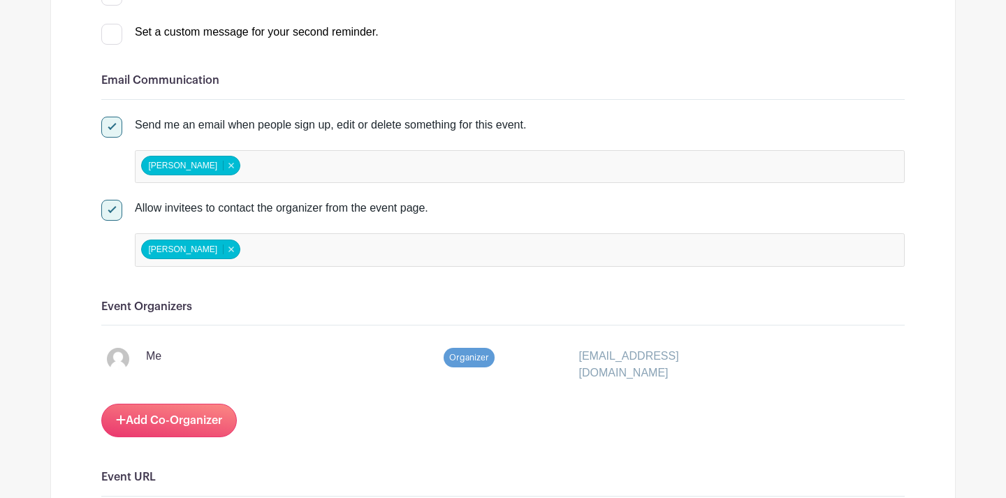
scroll to position [0, 0]
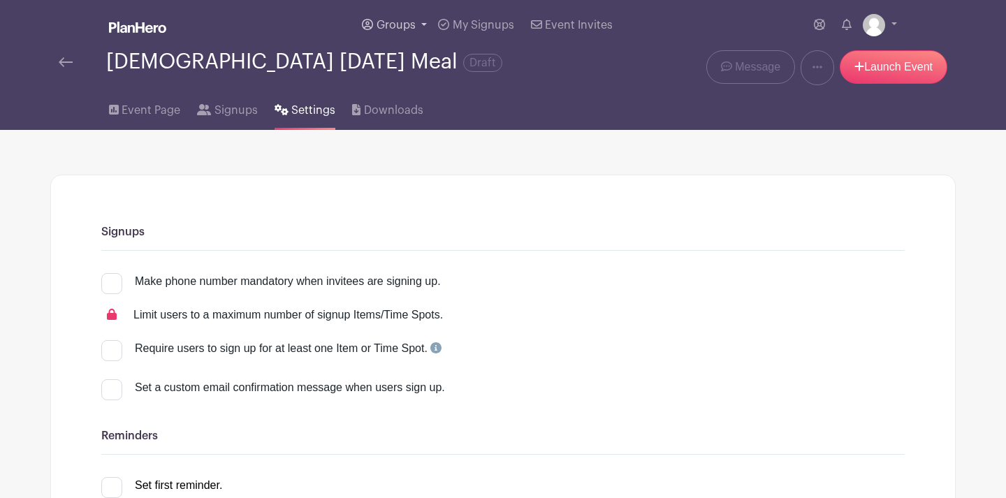
click at [377, 31] on span "Groups" at bounding box center [396, 25] width 39 height 11
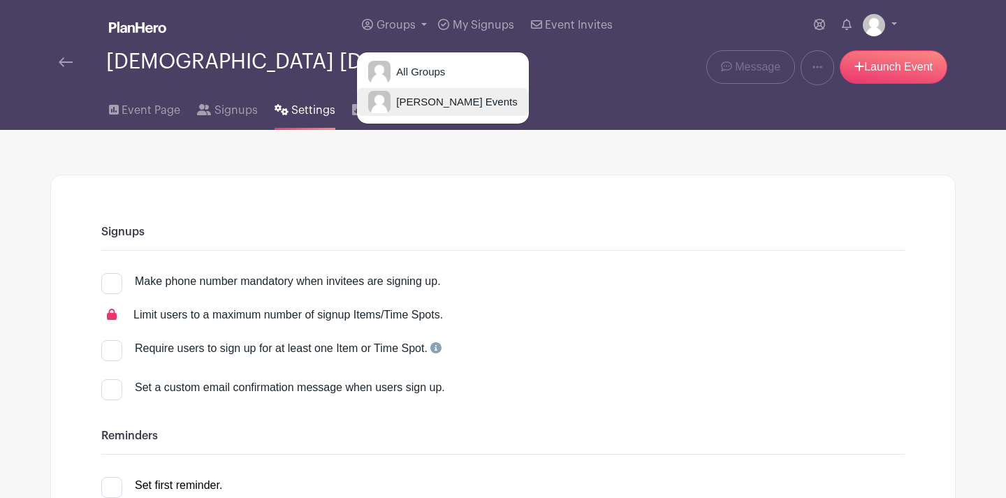
click at [391, 110] on span "[PERSON_NAME] Events" at bounding box center [454, 102] width 126 height 16
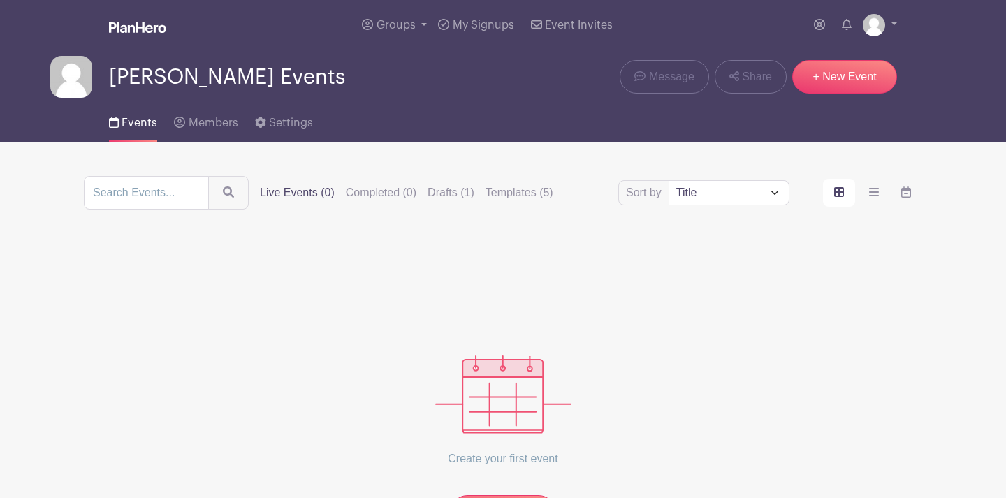
click at [138, 33] on img at bounding box center [137, 27] width 57 height 11
click at [365, 42] on link "Groups" at bounding box center [394, 25] width 76 height 50
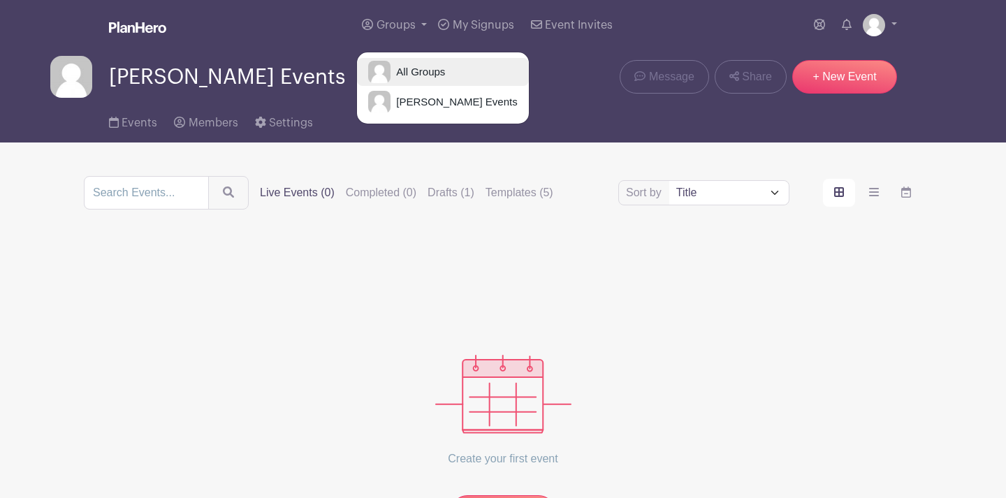
click at [368, 86] on link "All Groups" at bounding box center [442, 72] width 171 height 28
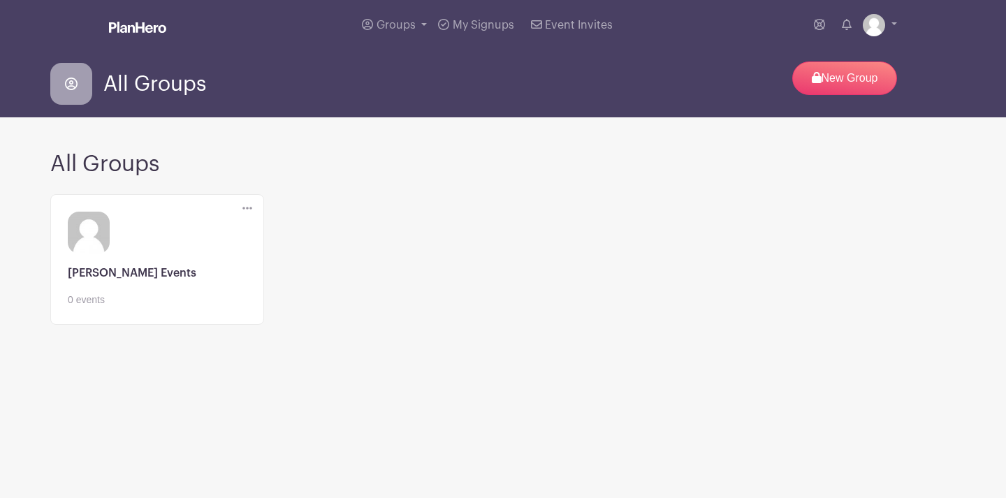
scroll to position [6, 0]
click at [105, 307] on link at bounding box center [157, 307] width 179 height 0
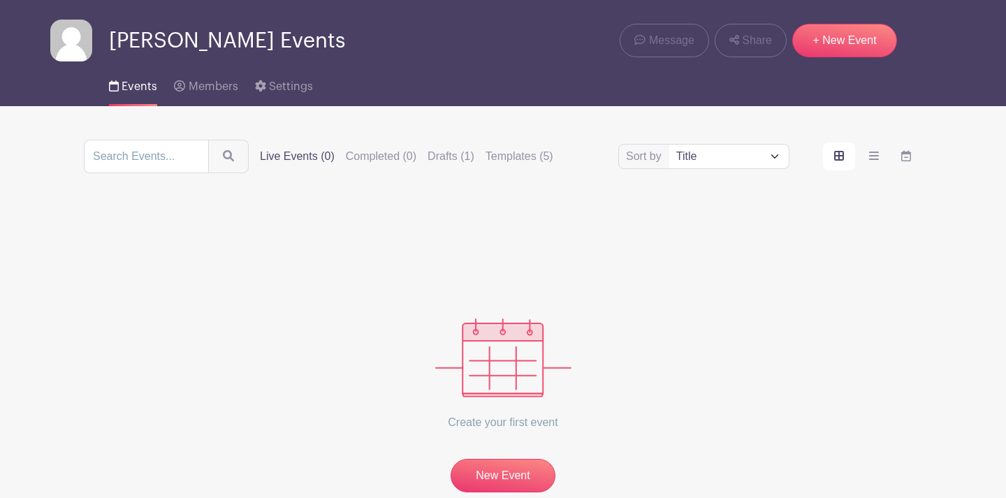
scroll to position [38, 0]
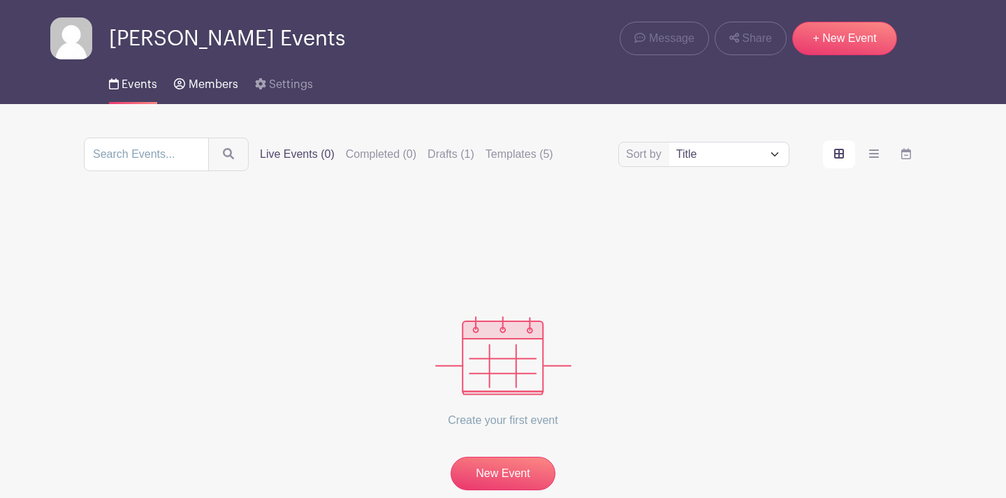
click at [218, 90] on span "Members" at bounding box center [214, 84] width 50 height 11
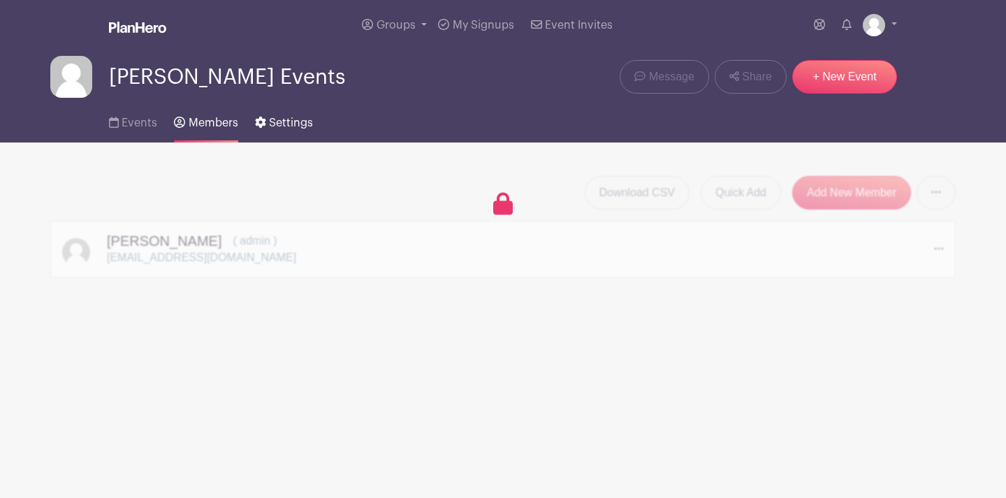
click at [313, 129] on span "Settings" at bounding box center [291, 122] width 44 height 11
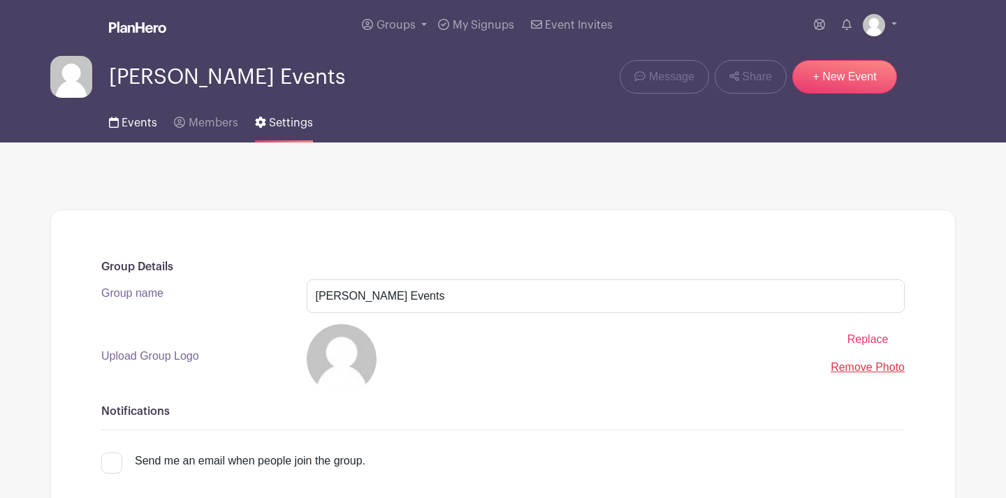
click at [140, 129] on span "Events" at bounding box center [140, 122] width 36 height 11
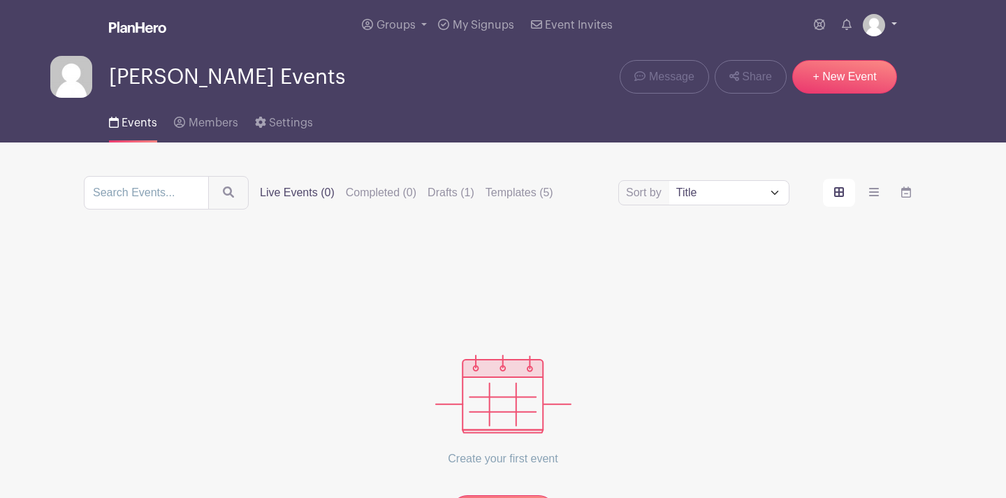
click at [891, 28] on link at bounding box center [880, 25] width 34 height 22
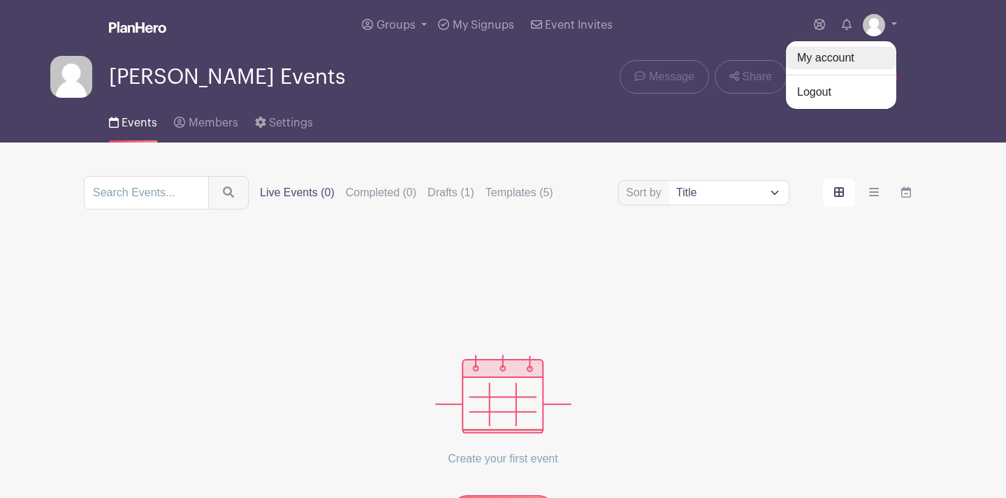
click at [821, 69] on link "My account" at bounding box center [841, 58] width 110 height 22
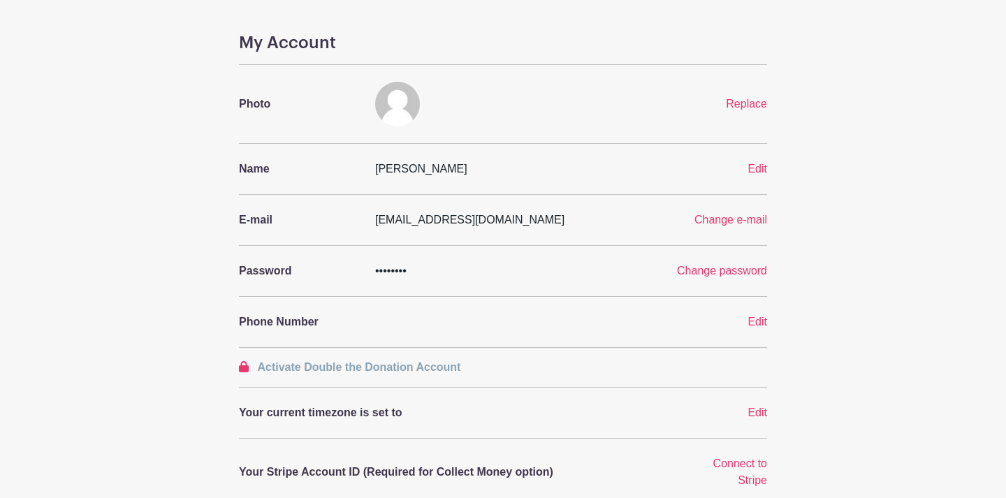
scroll to position [57, 0]
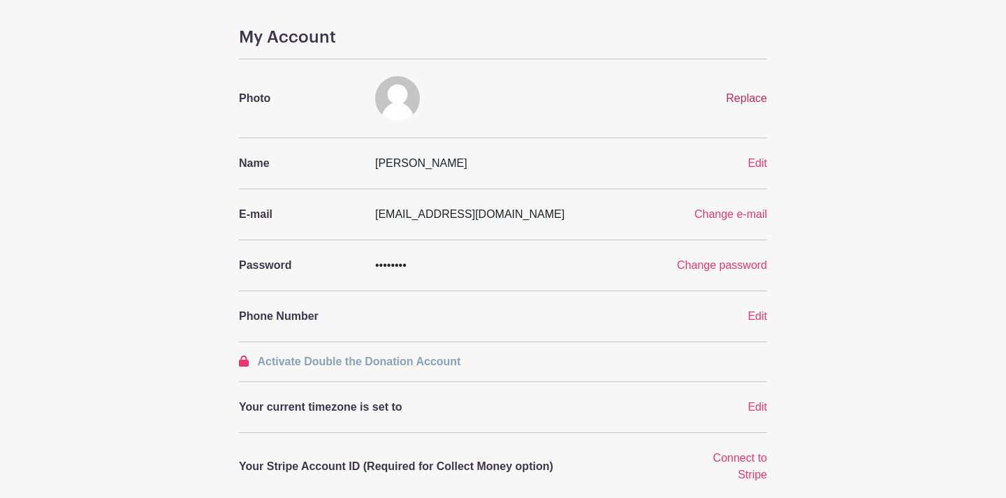
click at [747, 104] on span "Replace" at bounding box center [746, 98] width 41 height 12
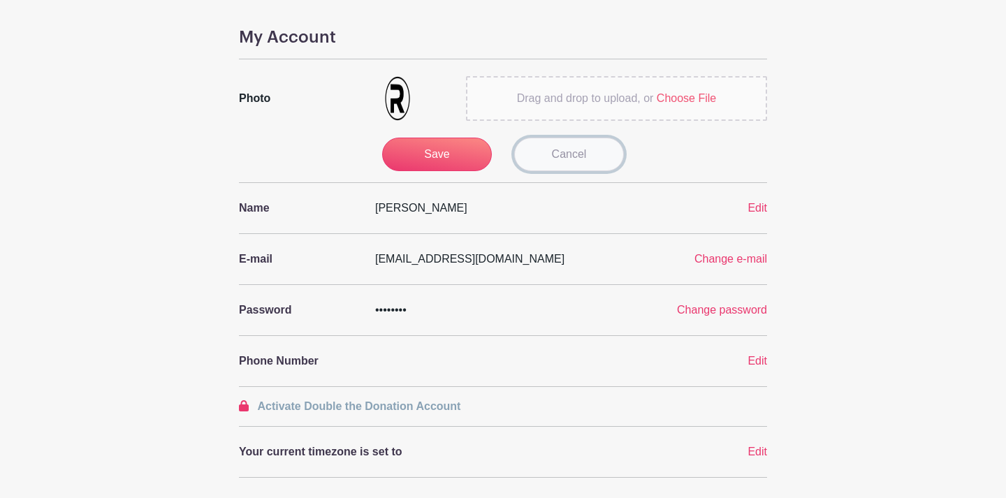
click at [606, 171] on link "Cancel" at bounding box center [569, 155] width 110 height 34
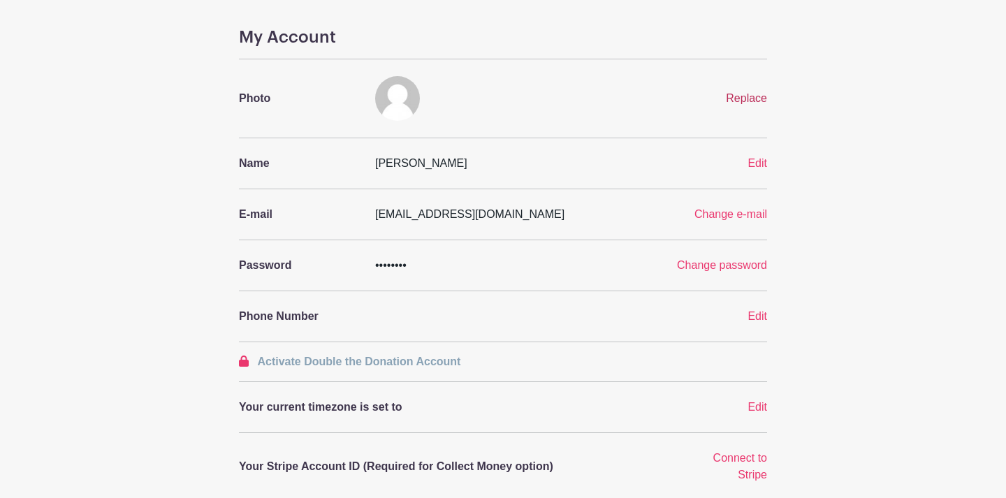
click at [728, 104] on span "Replace" at bounding box center [746, 98] width 41 height 12
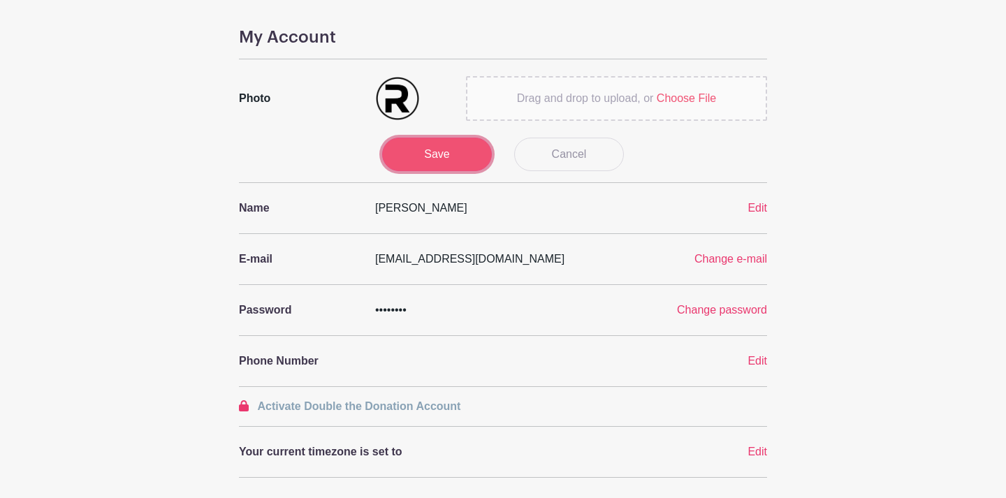
click at [425, 171] on input "Save" at bounding box center [437, 155] width 110 height 34
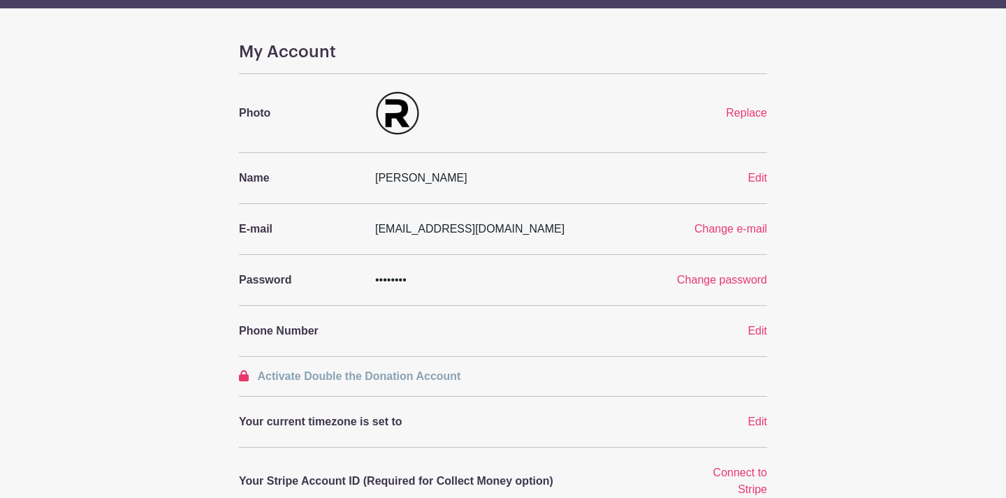
scroll to position [37, 0]
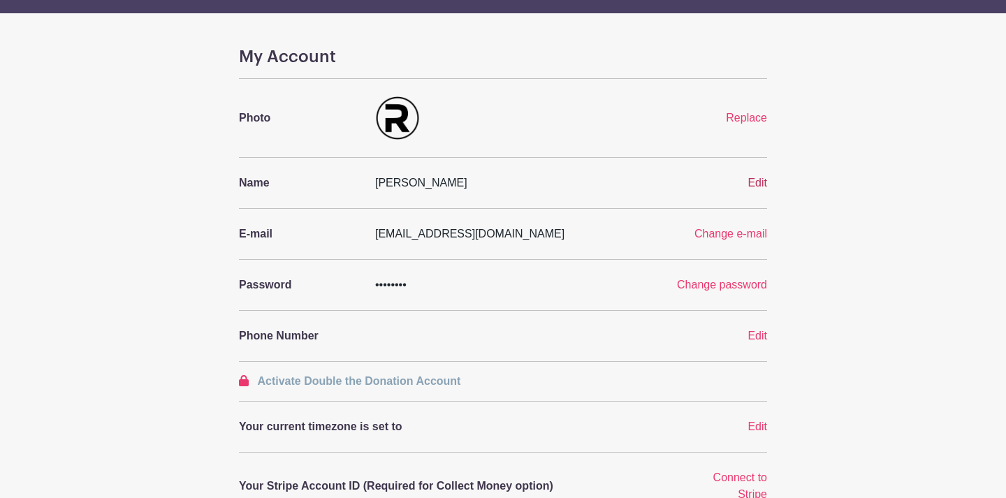
click at [757, 189] on span "Edit" at bounding box center [757, 183] width 20 height 12
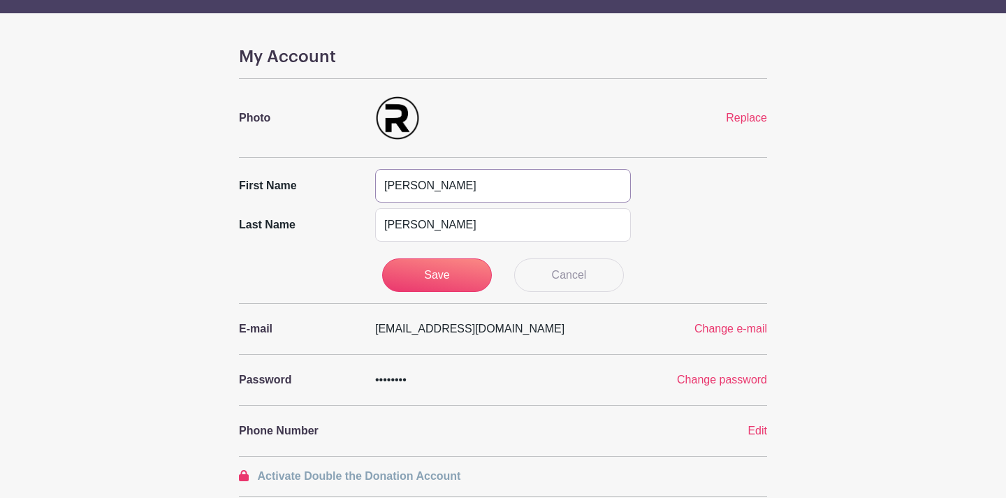
click at [532, 203] on input "Oliver" at bounding box center [503, 186] width 256 height 34
type input "Restoration"
type input "Church"
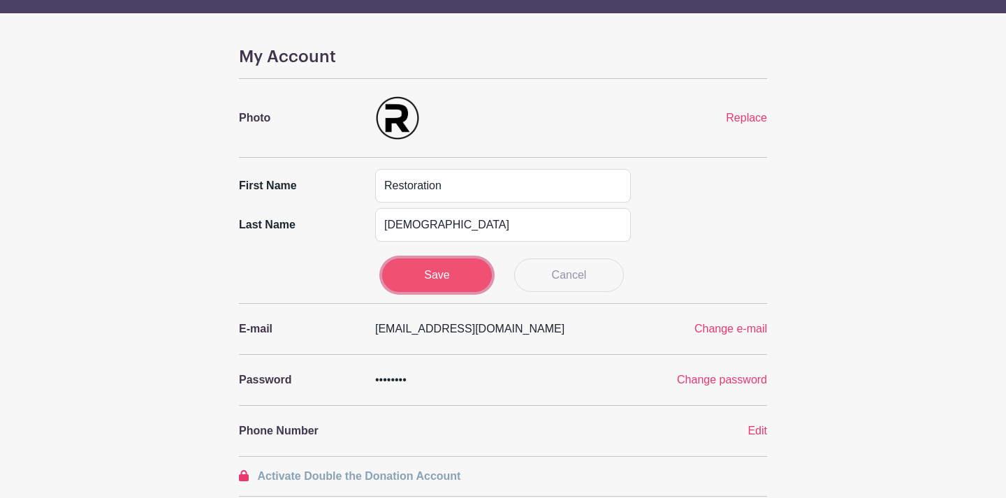
click at [397, 292] on input "Save" at bounding box center [437, 275] width 110 height 34
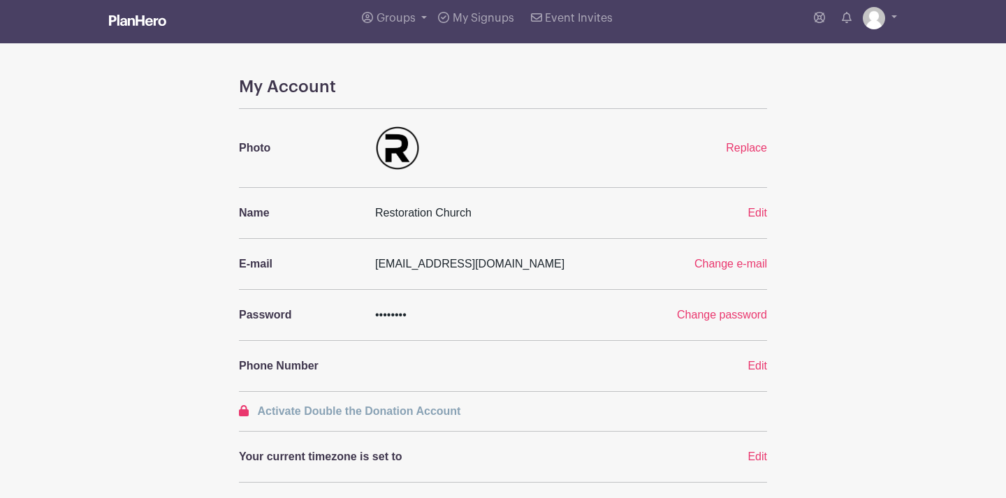
scroll to position [0, 0]
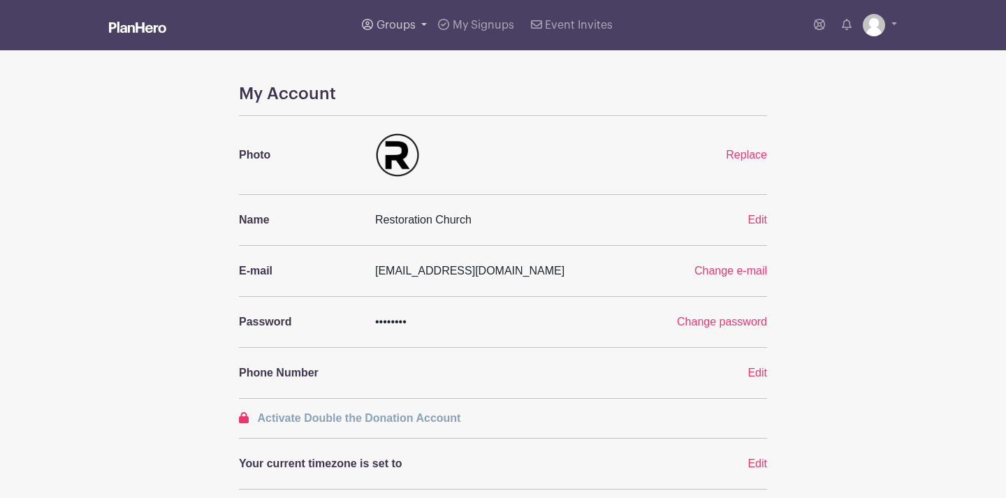
click at [377, 30] on span "Groups" at bounding box center [396, 25] width 39 height 11
click at [391, 80] on span "All Groups" at bounding box center [418, 72] width 54 height 16
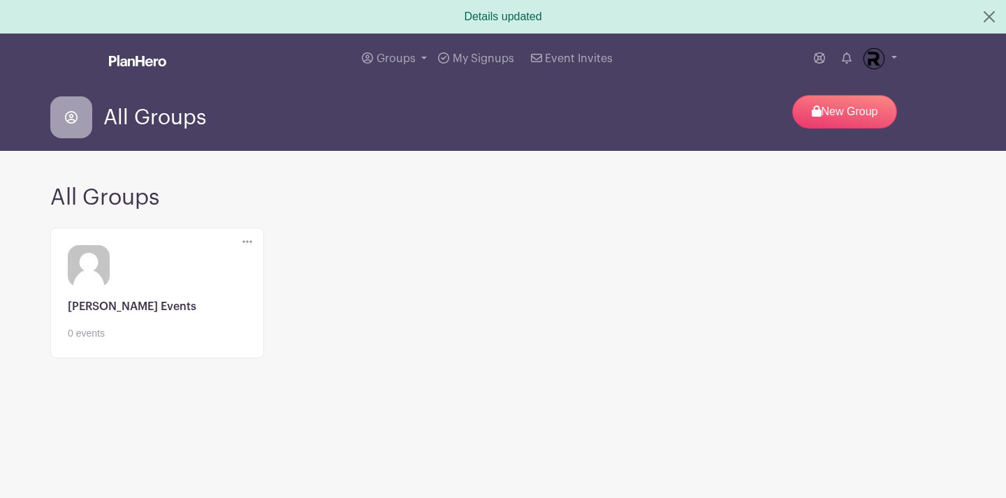
scroll to position [26, 0]
click at [106, 341] on link at bounding box center [157, 341] width 179 height 0
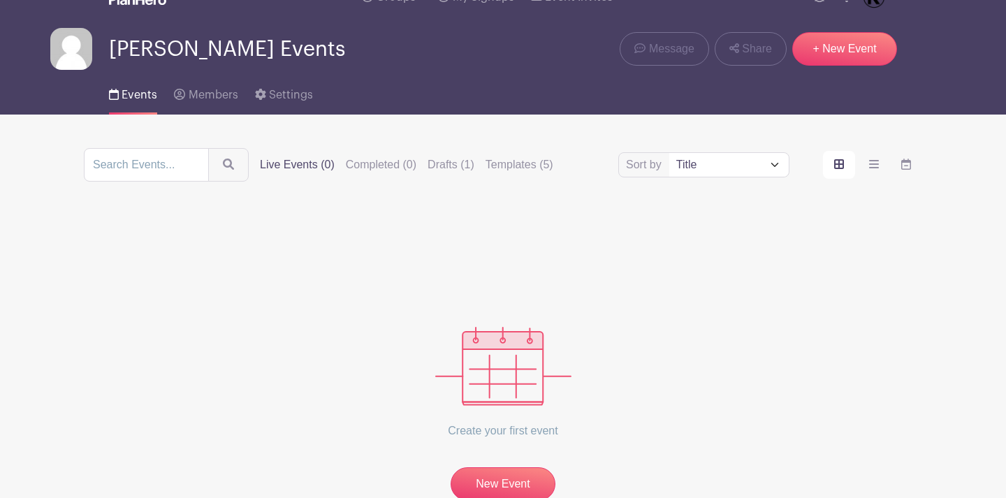
scroll to position [30, 0]
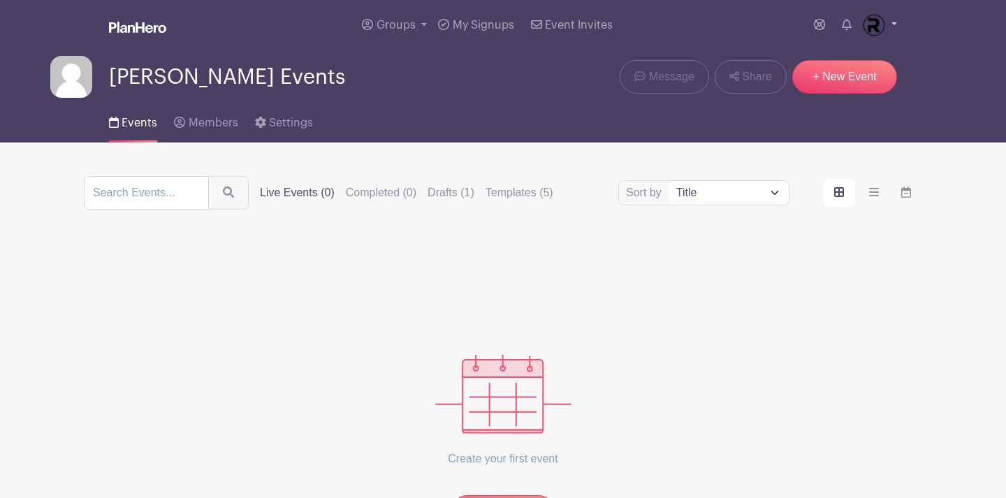
click at [884, 35] on link at bounding box center [880, 25] width 34 height 22
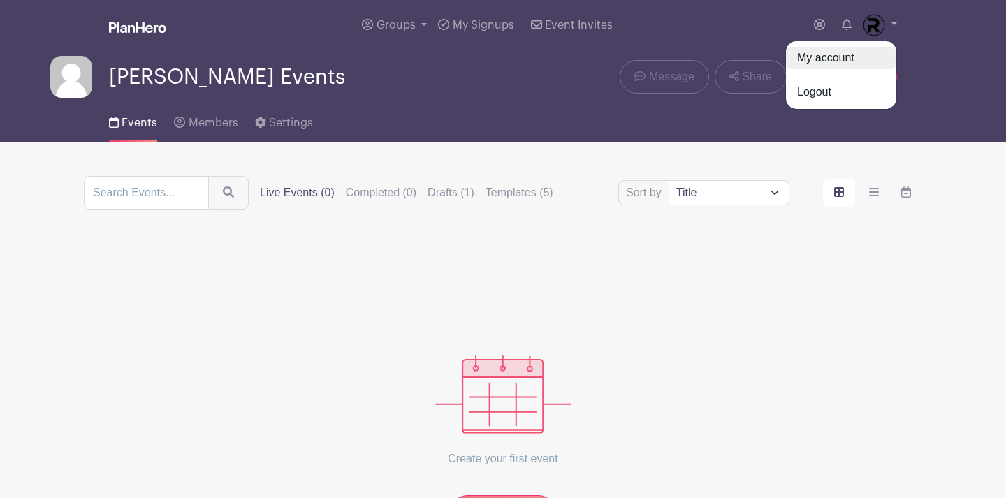
click at [836, 69] on link "My account" at bounding box center [841, 58] width 110 height 22
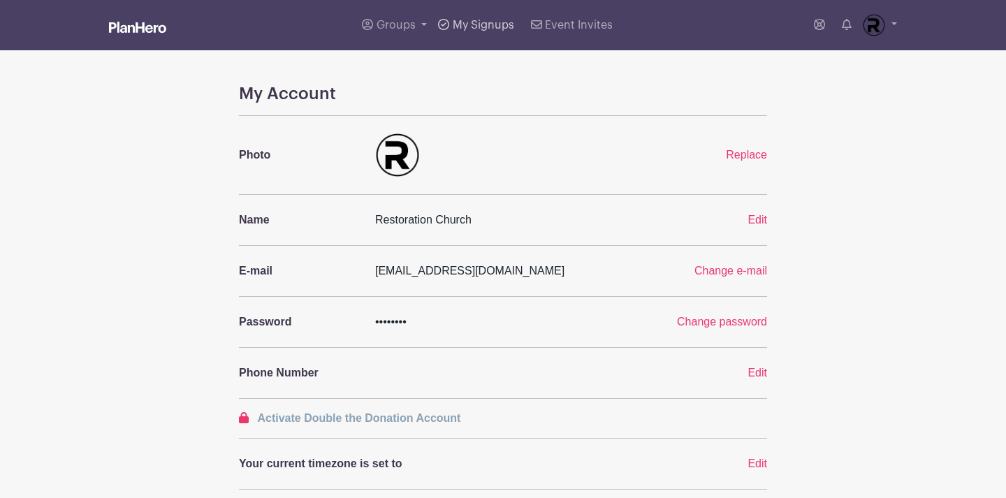
click at [467, 29] on span "My Signups" at bounding box center [483, 25] width 61 height 11
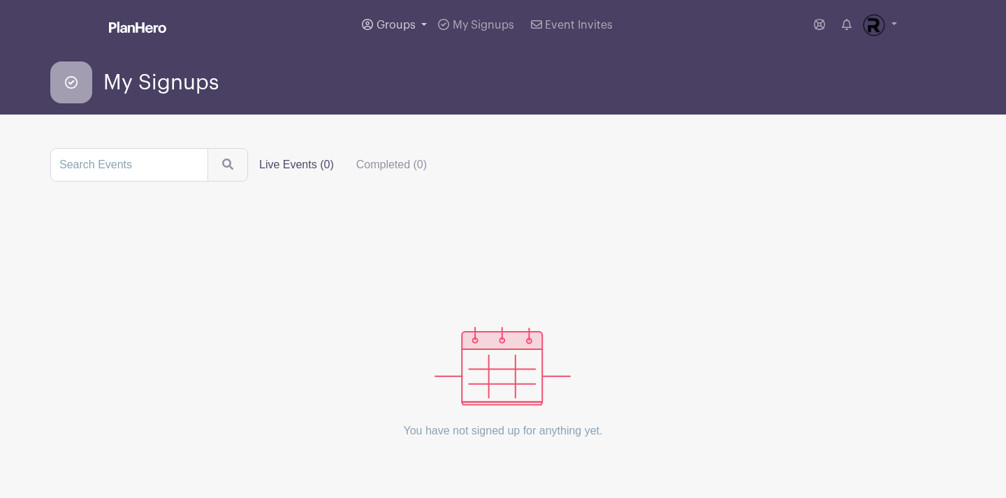
click at [384, 31] on span "Groups" at bounding box center [396, 25] width 39 height 11
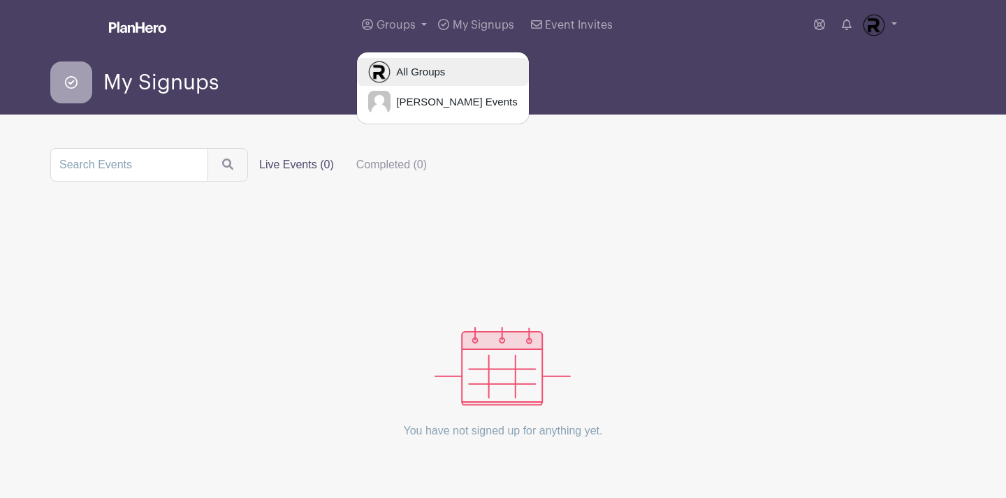
click at [367, 78] on link "All Groups" at bounding box center [442, 72] width 171 height 28
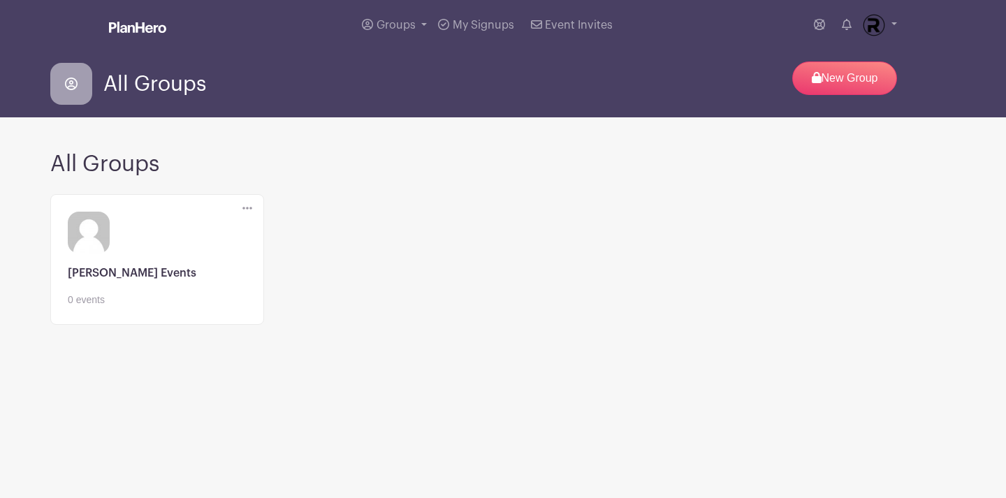
click at [103, 307] on link at bounding box center [157, 307] width 179 height 0
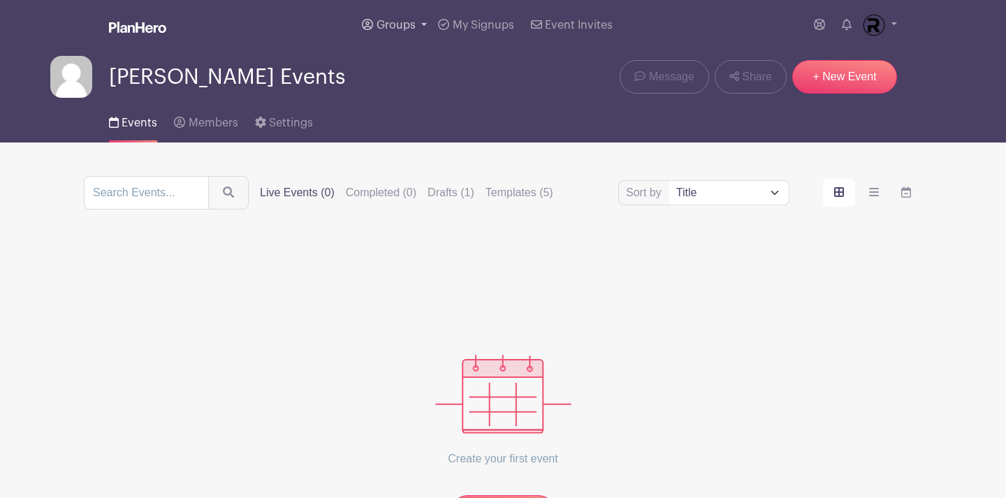
click at [377, 31] on span "Groups" at bounding box center [396, 25] width 39 height 11
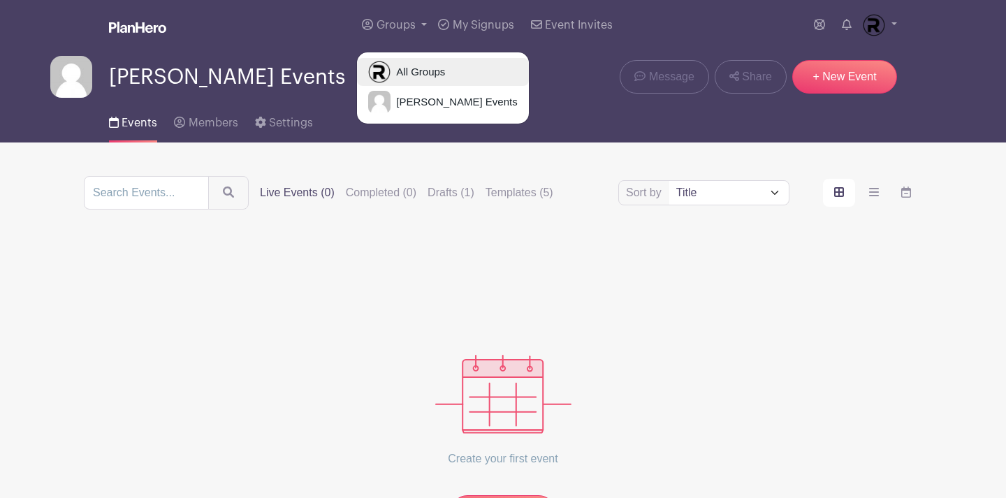
click at [391, 80] on span "All Groups" at bounding box center [418, 72] width 54 height 16
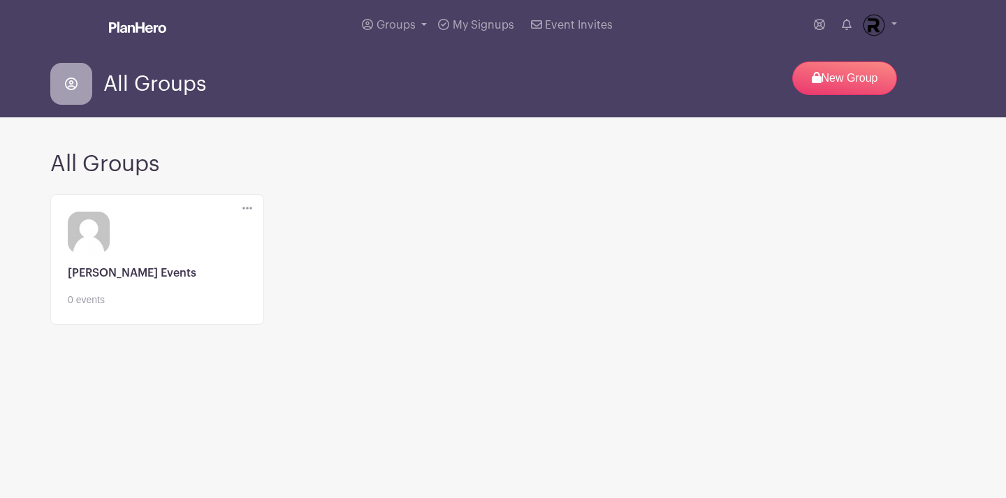
click at [242, 214] on icon at bounding box center [247, 208] width 10 height 11
click at [268, 251] on link "Edit" at bounding box center [301, 240] width 110 height 22
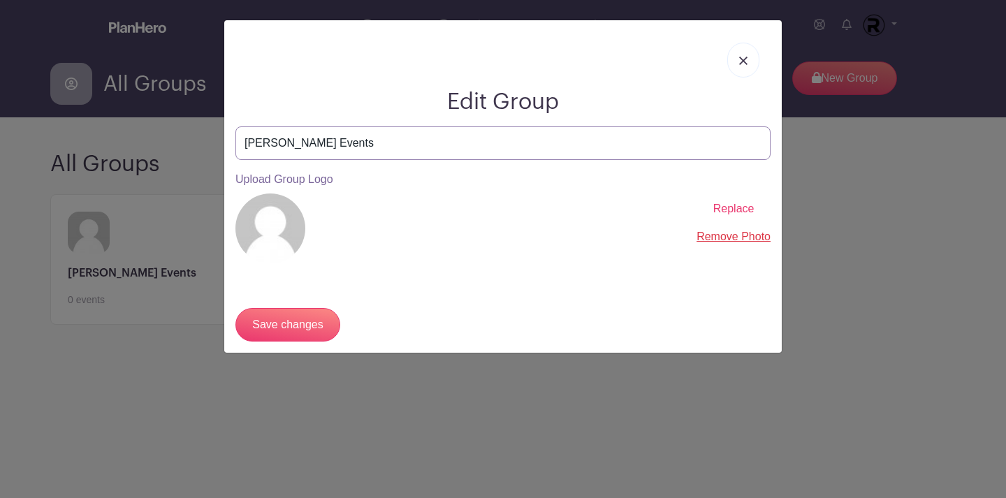
click at [358, 160] on input "[PERSON_NAME] Events" at bounding box center [502, 143] width 535 height 34
type input "Restoration Church's Events"
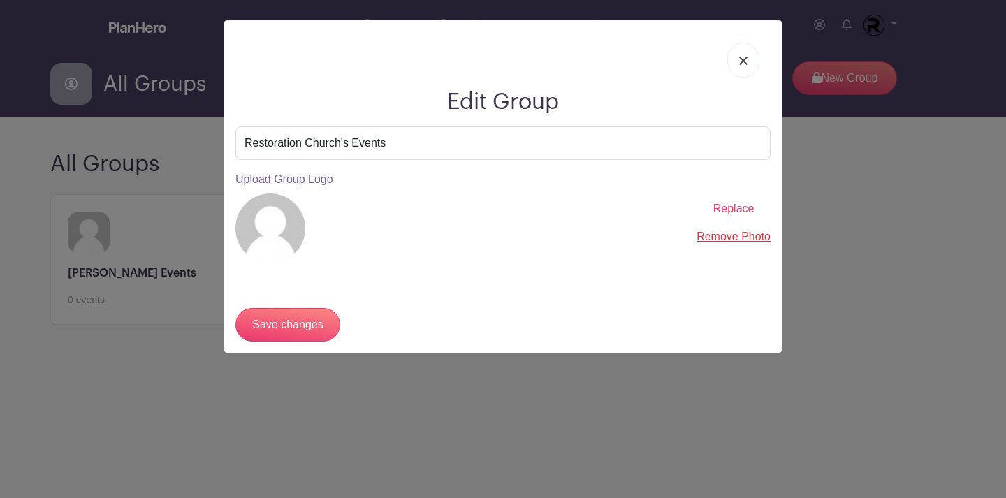
click at [716, 214] on span "Replace" at bounding box center [733, 209] width 41 height 12
click at [0, 0] on input "Replace" at bounding box center [0, 0] width 0 height 0
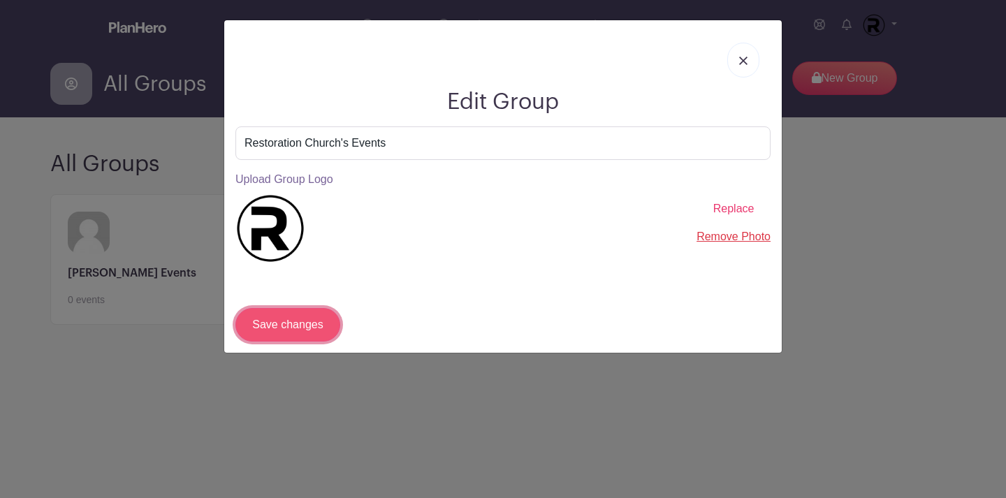
click at [315, 342] on input "Save changes" at bounding box center [287, 325] width 105 height 34
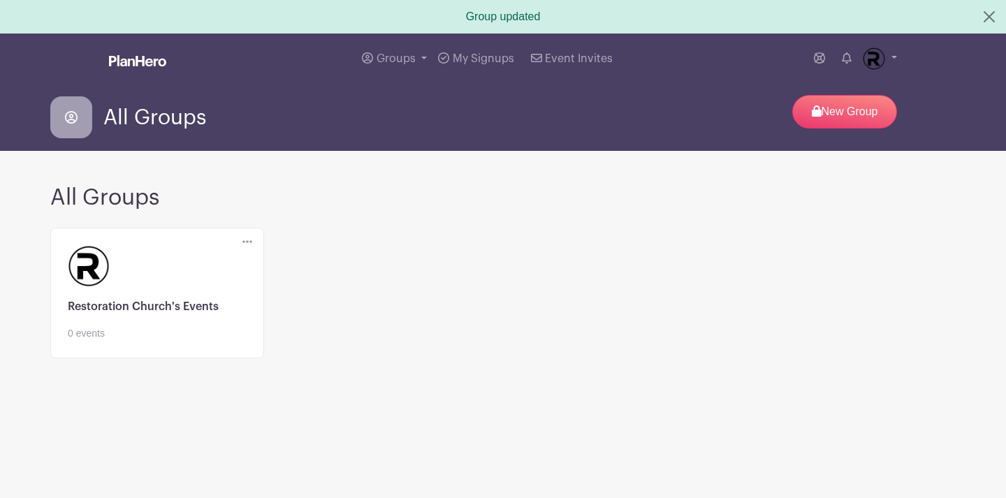
scroll to position [54, 0]
click at [105, 341] on link at bounding box center [157, 341] width 179 height 0
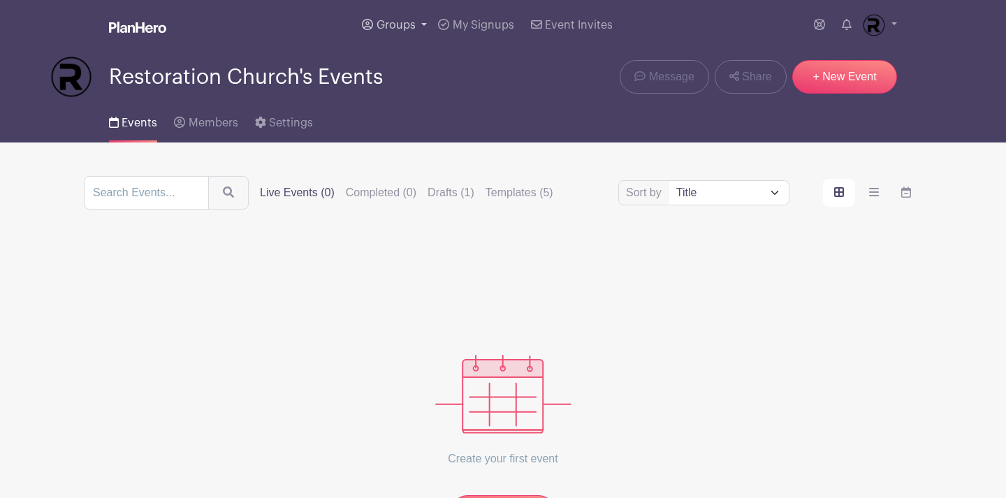
click at [387, 31] on span "Groups" at bounding box center [396, 25] width 39 height 11
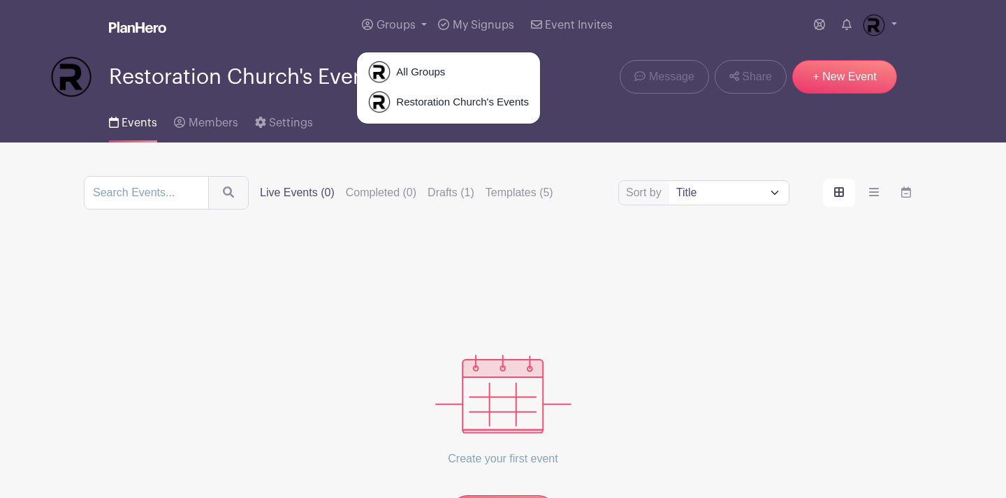
click at [476, 328] on div "Create your first event New Event" at bounding box center [503, 386] width 838 height 286
